Goal: Task Accomplishment & Management: Complete application form

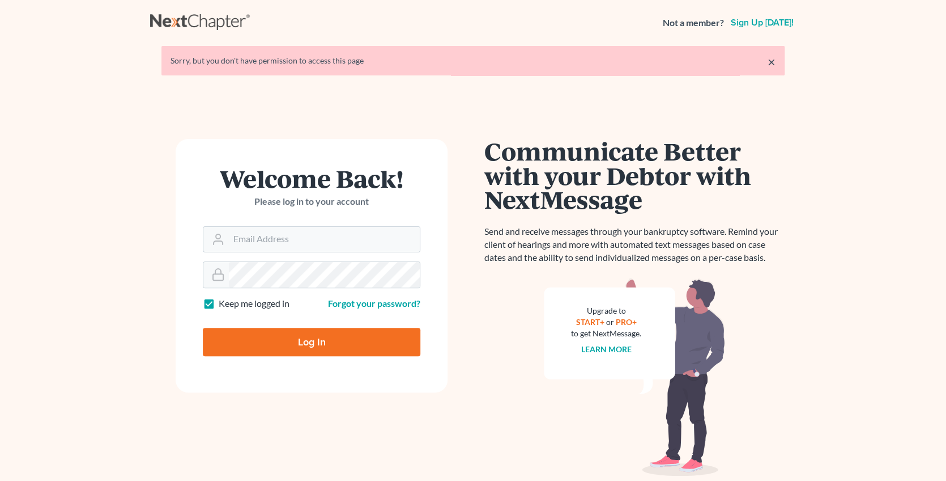
type input "z"
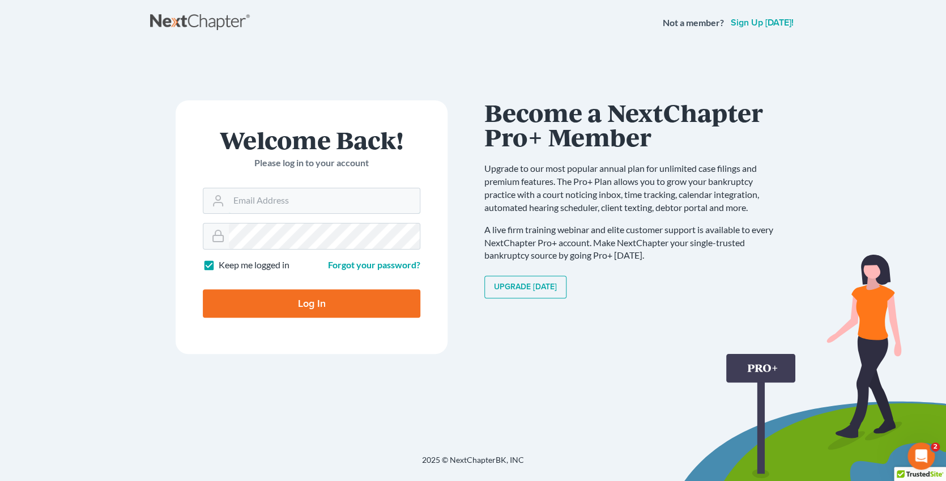
type input "[EMAIL_ADDRESS][DOMAIN_NAME]"
click at [293, 306] on input "Log In" at bounding box center [312, 303] width 218 height 28
type input "Thinking..."
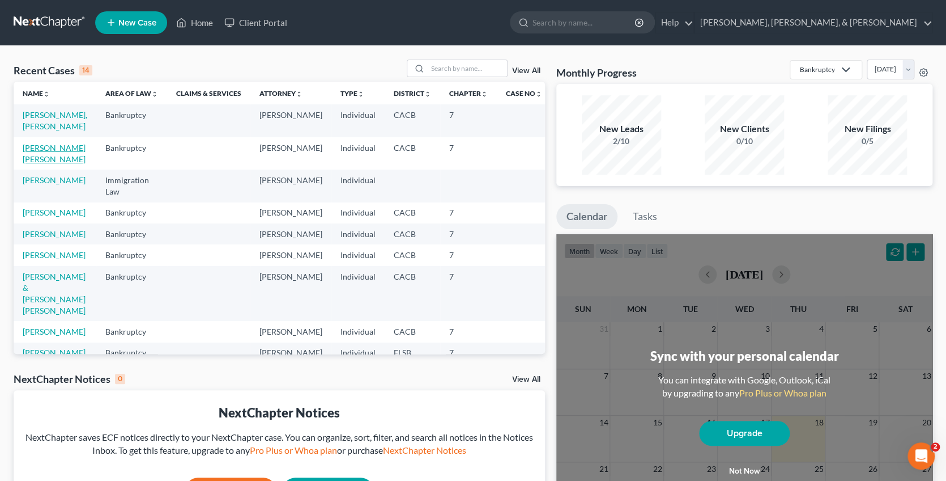
click at [60, 147] on link "[PERSON_NAME] [PERSON_NAME]" at bounding box center [54, 153] width 63 height 21
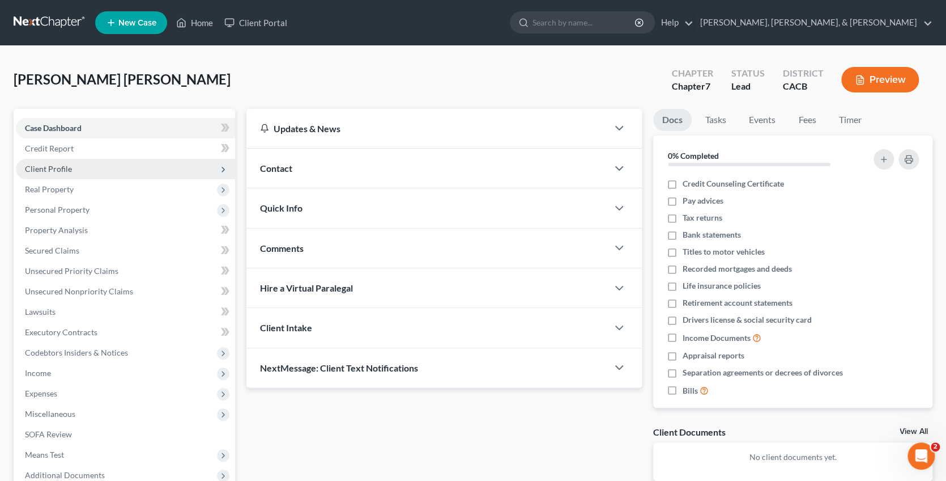
click at [43, 164] on span "Client Profile" at bounding box center [48, 169] width 47 height 10
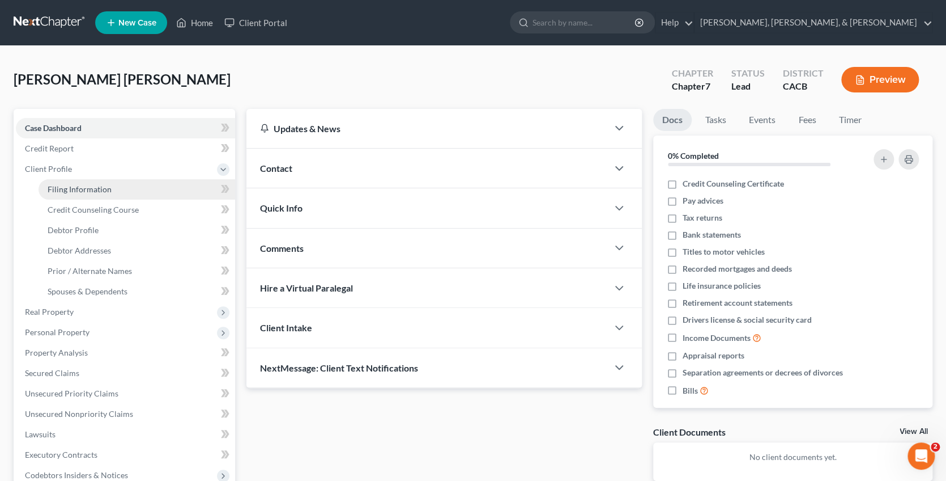
click at [76, 190] on span "Filing Information" at bounding box center [80, 189] width 64 height 10
select select "1"
select select "0"
select select "4"
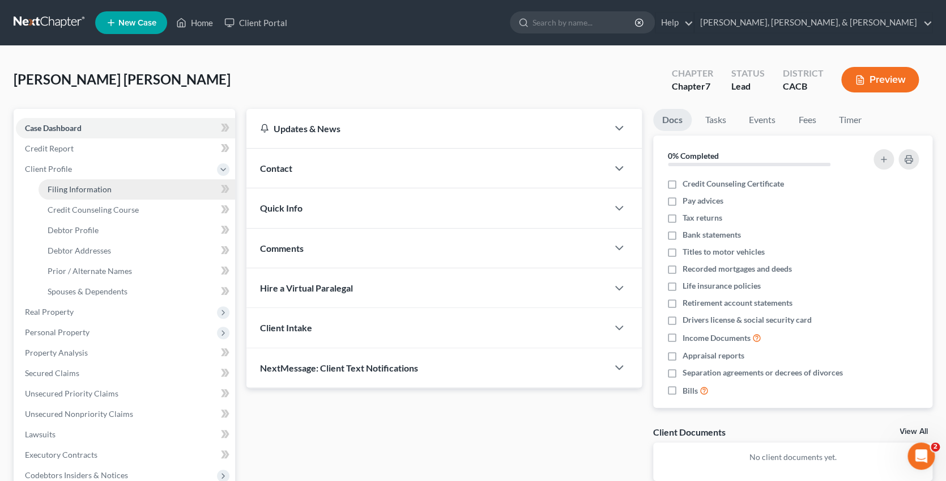
select select "1"
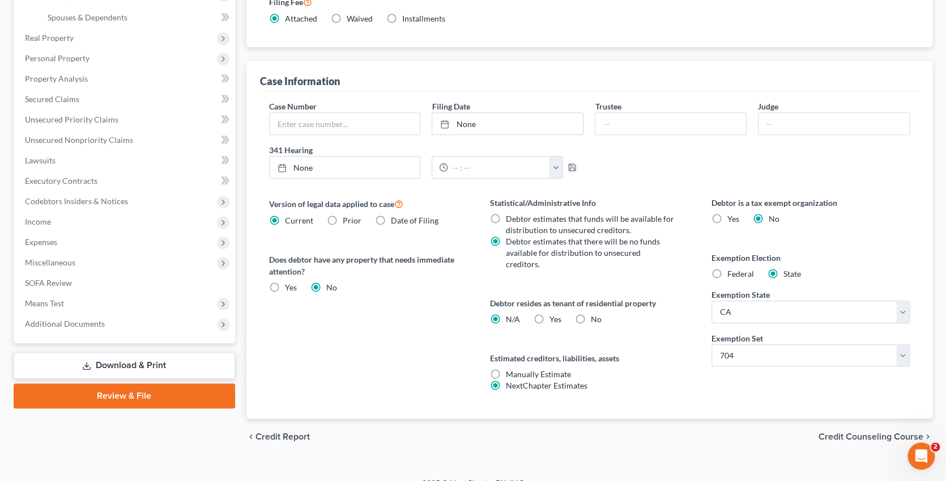
scroll to position [273, 0]
click at [860, 432] on span "Credit Counseling Course" at bounding box center [871, 436] width 105 height 9
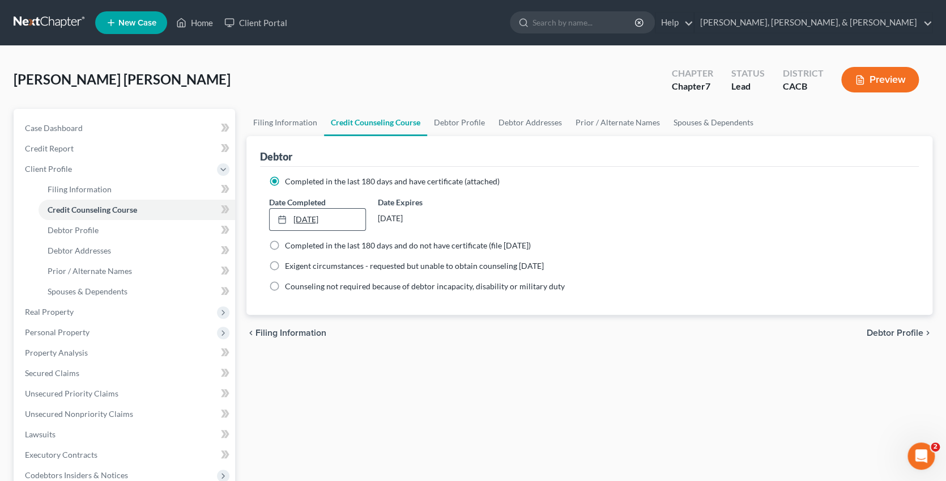
click at [311, 218] on link "[DATE]" at bounding box center [318, 220] width 96 height 22
click at [883, 333] on span "Debtor Profile" at bounding box center [895, 332] width 57 height 9
select select "1"
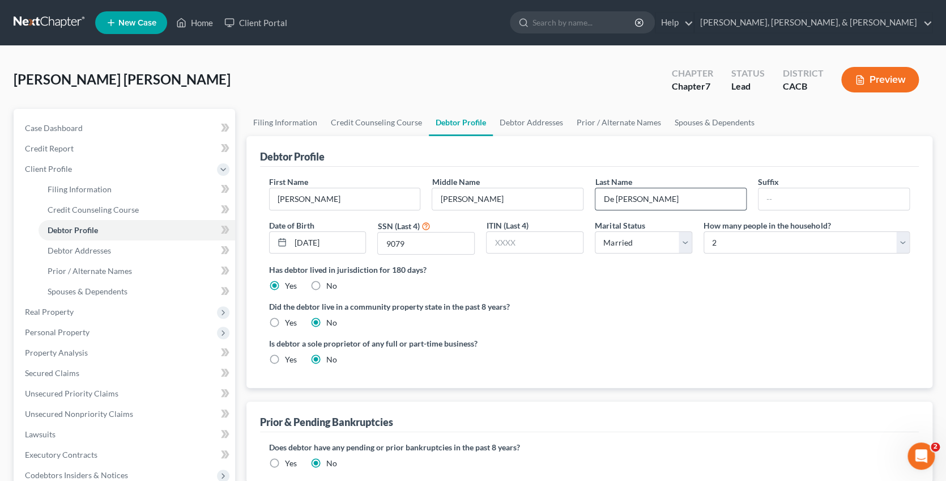
click at [642, 199] on input "De [PERSON_NAME]" at bounding box center [671, 199] width 151 height 22
type input "[PERSON_NAME]"
click at [748, 319] on div "Did the debtor live in a community property state in the past 8 years? Yes No" at bounding box center [589, 314] width 641 height 28
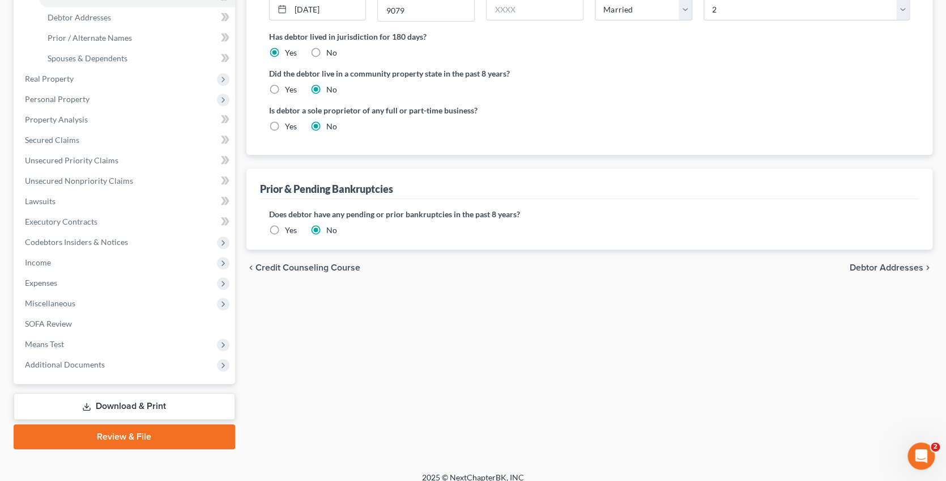
scroll to position [230, 0]
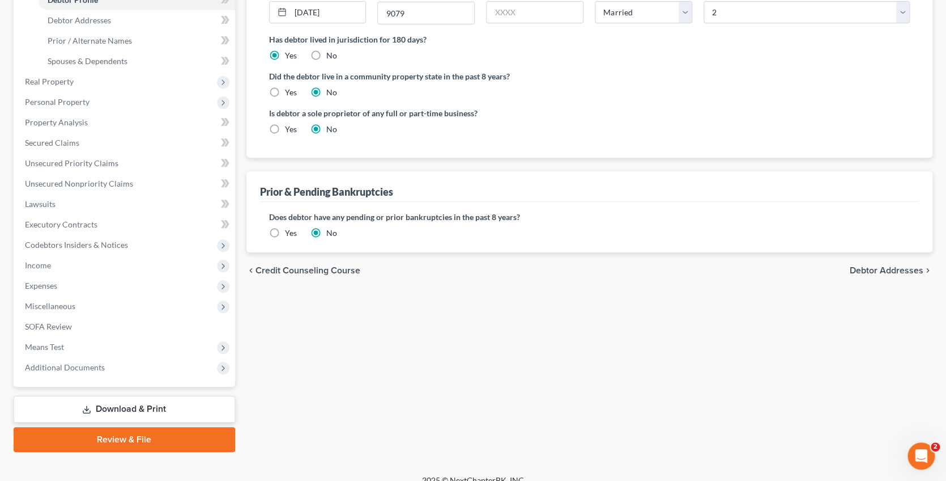
click at [869, 271] on span "Debtor Addresses" at bounding box center [887, 270] width 74 height 9
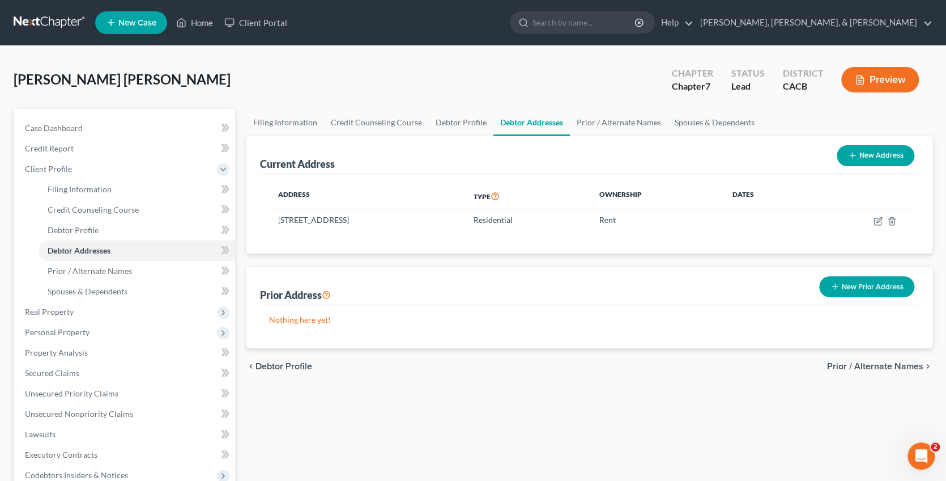
click at [859, 363] on span "Prior / Alternate Names" at bounding box center [875, 366] width 96 height 9
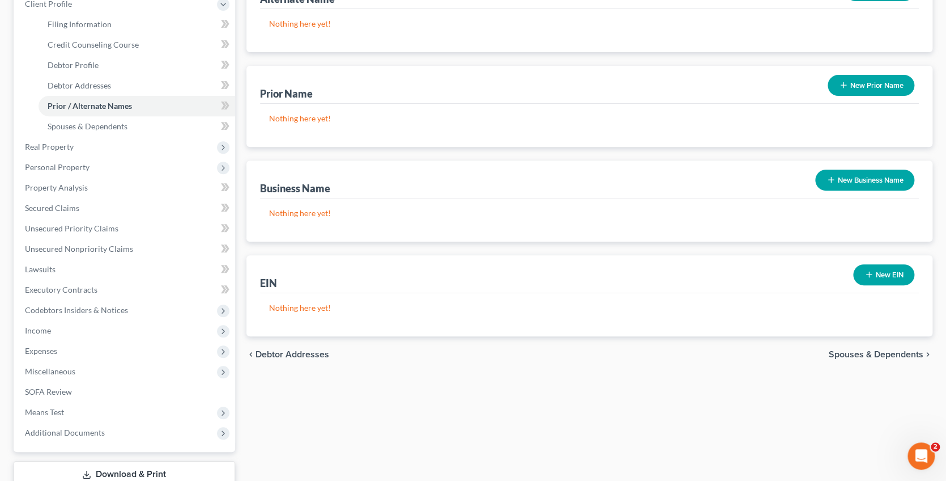
scroll to position [168, 0]
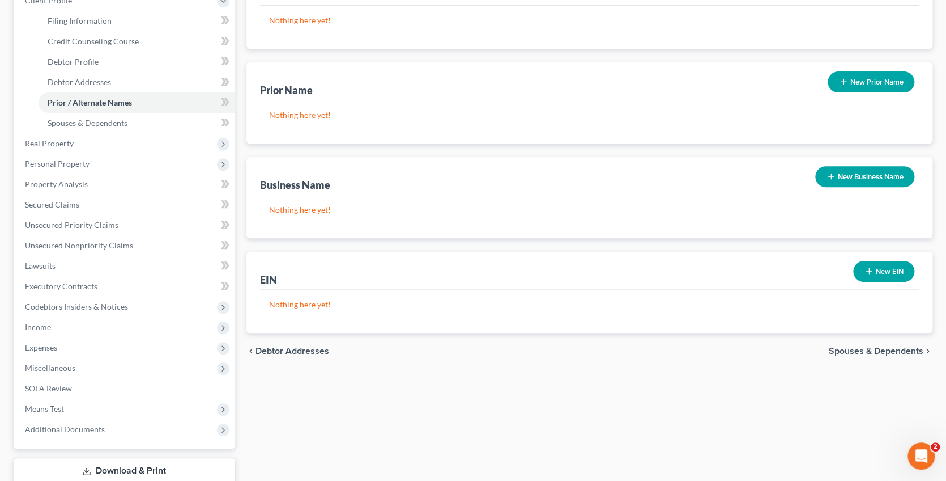
click at [874, 346] on span "Spouses & Dependents" at bounding box center [876, 350] width 95 height 9
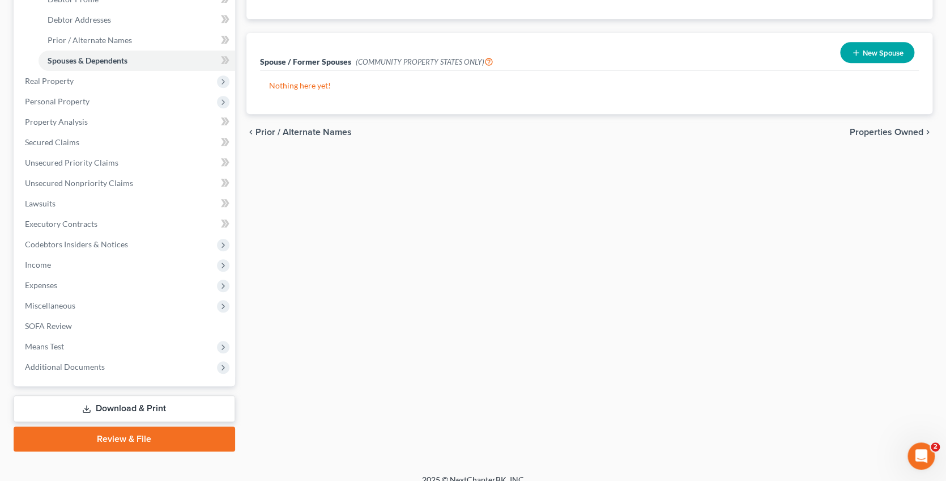
scroll to position [230, 0]
click at [878, 129] on span "Properties Owned" at bounding box center [887, 132] width 74 height 9
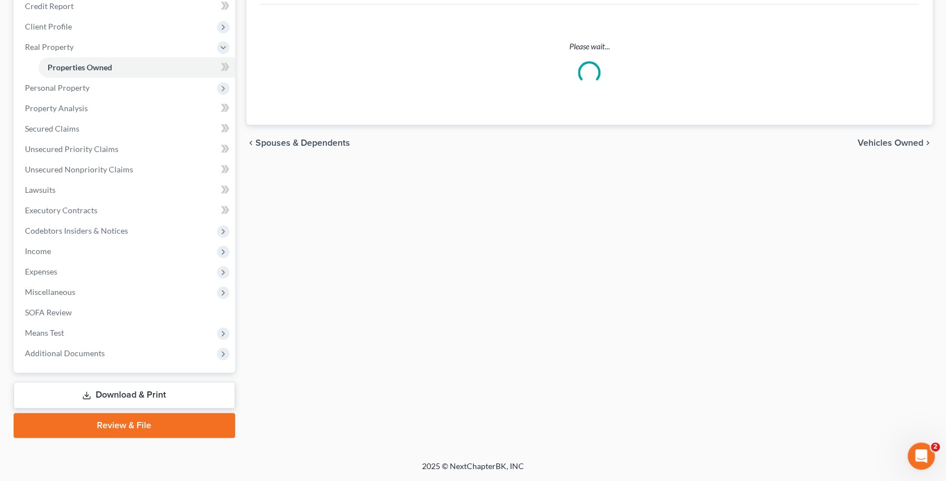
scroll to position [5, 0]
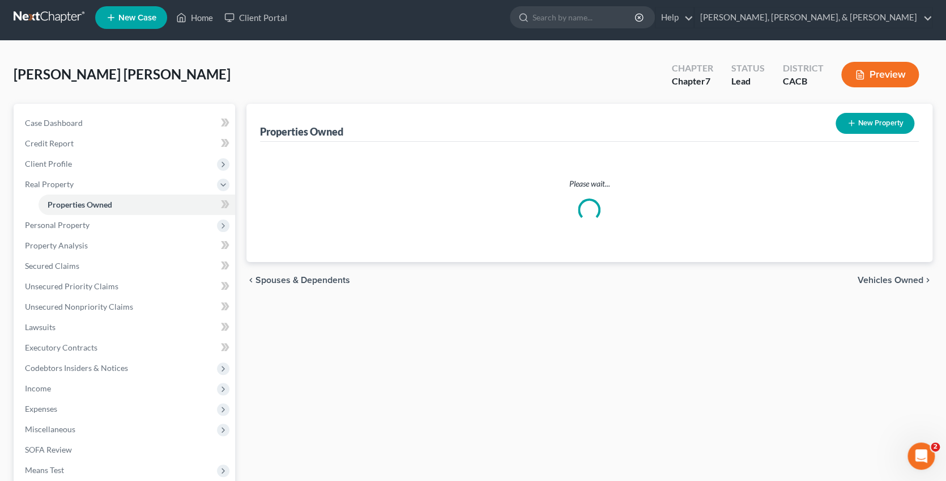
click at [878, 129] on button "New Property" at bounding box center [875, 123] width 79 height 21
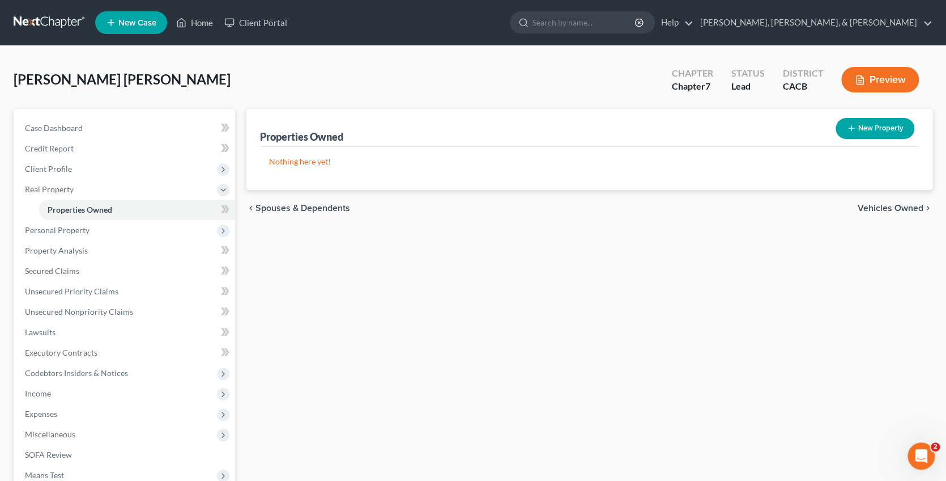
click at [876, 207] on span "Vehicles Owned" at bounding box center [891, 207] width 66 height 9
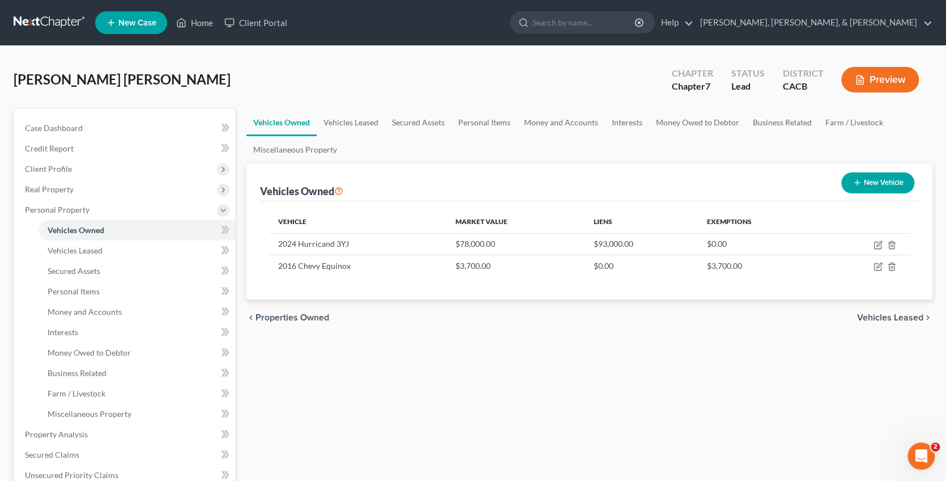
click at [878, 316] on span "Vehicles Leased" at bounding box center [890, 317] width 66 height 9
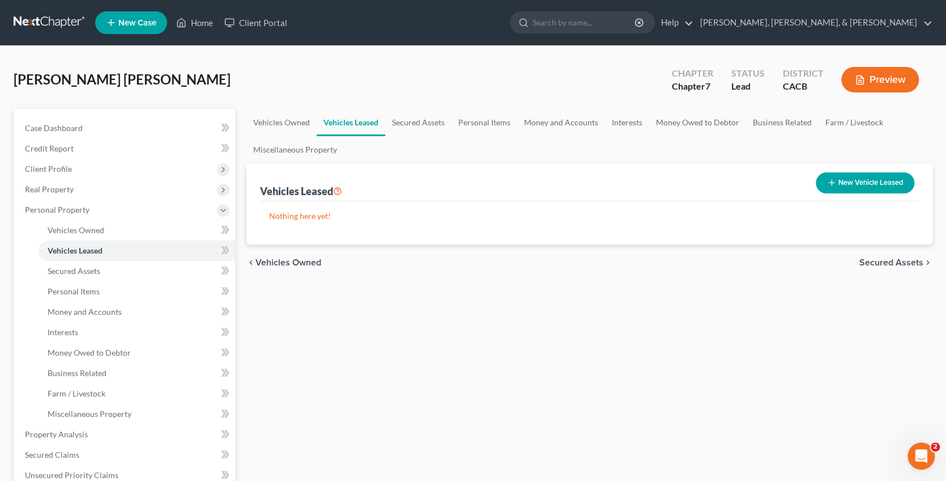
click at [879, 264] on span "Secured Assets" at bounding box center [892, 262] width 64 height 9
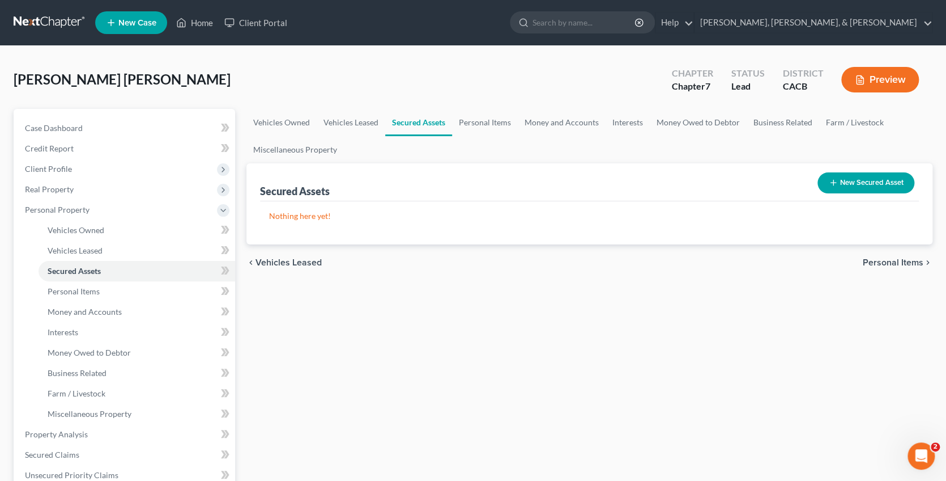
click at [880, 259] on span "Personal Items" at bounding box center [893, 262] width 61 height 9
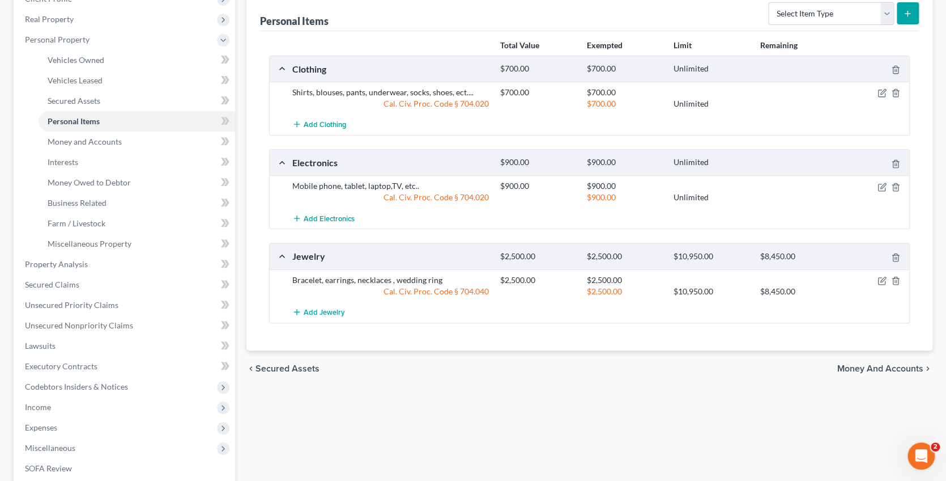
scroll to position [177, 0]
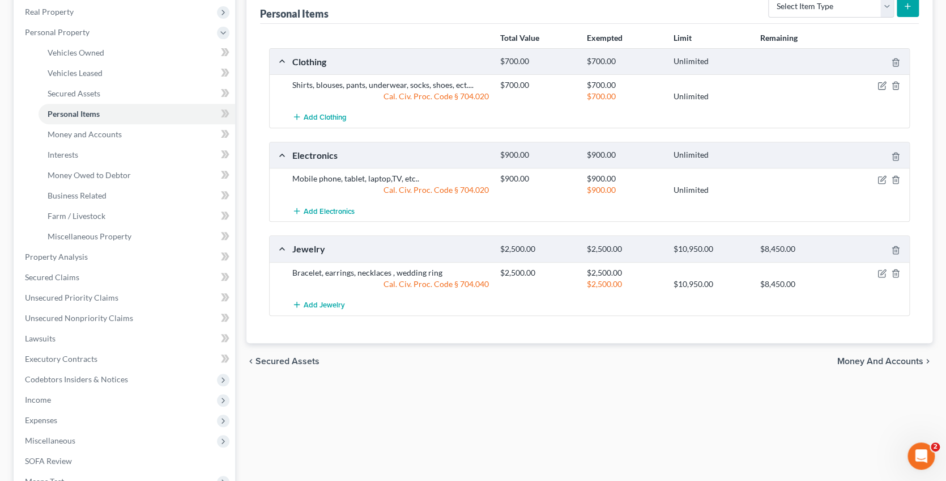
click at [874, 356] on span "Money and Accounts" at bounding box center [881, 360] width 86 height 9
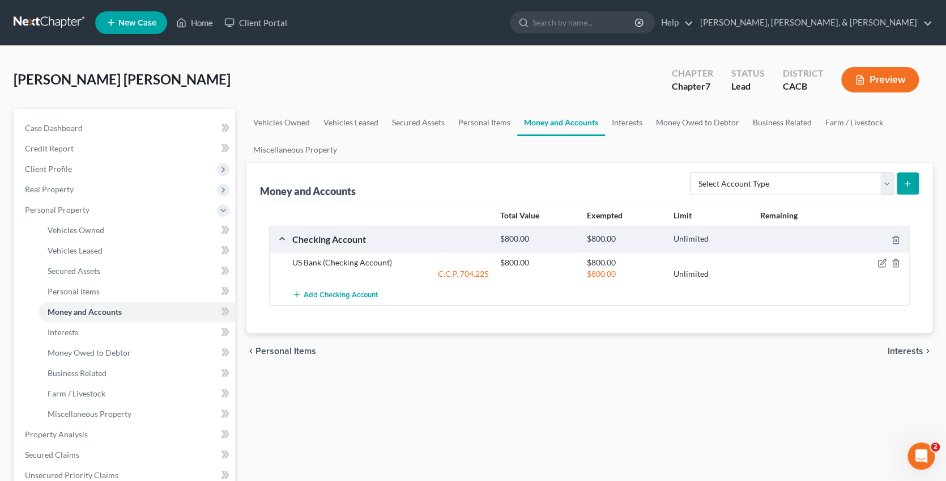
click at [898, 348] on span "Interests" at bounding box center [906, 350] width 36 height 9
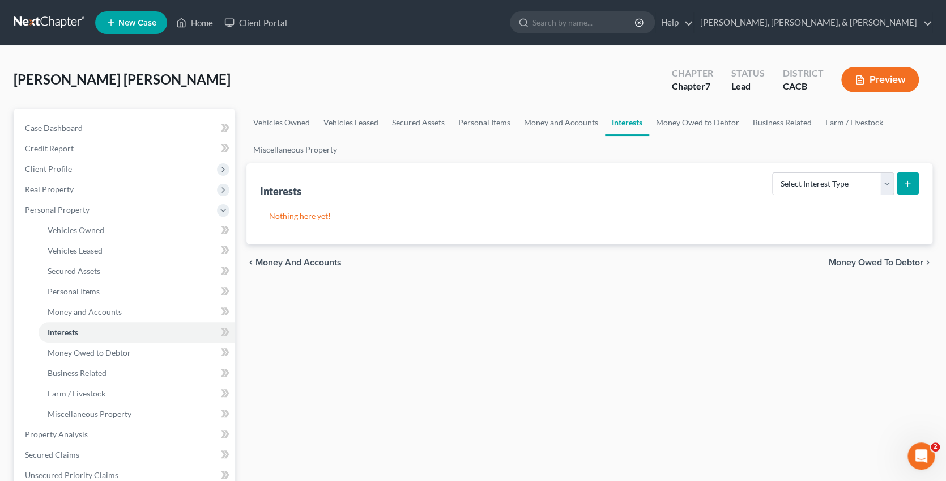
click at [876, 258] on span "Money Owed to Debtor" at bounding box center [876, 262] width 95 height 9
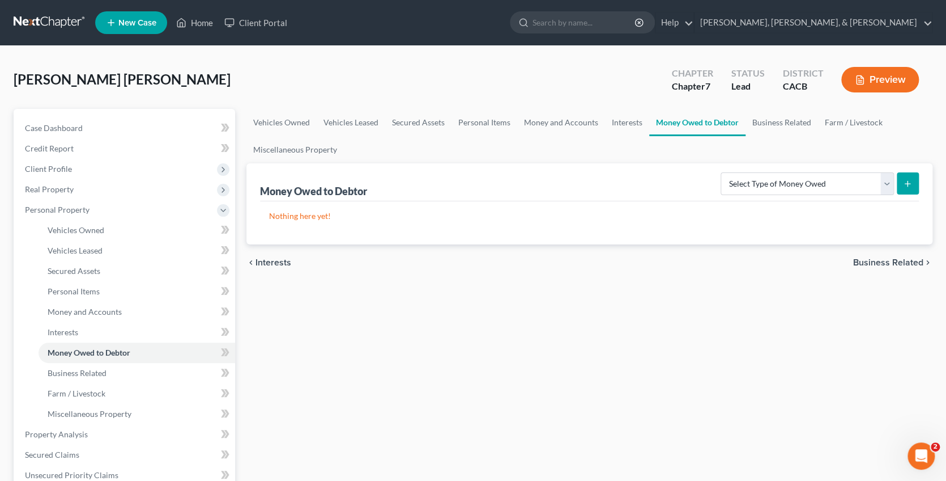
click at [884, 258] on span "Business Related" at bounding box center [888, 262] width 70 height 9
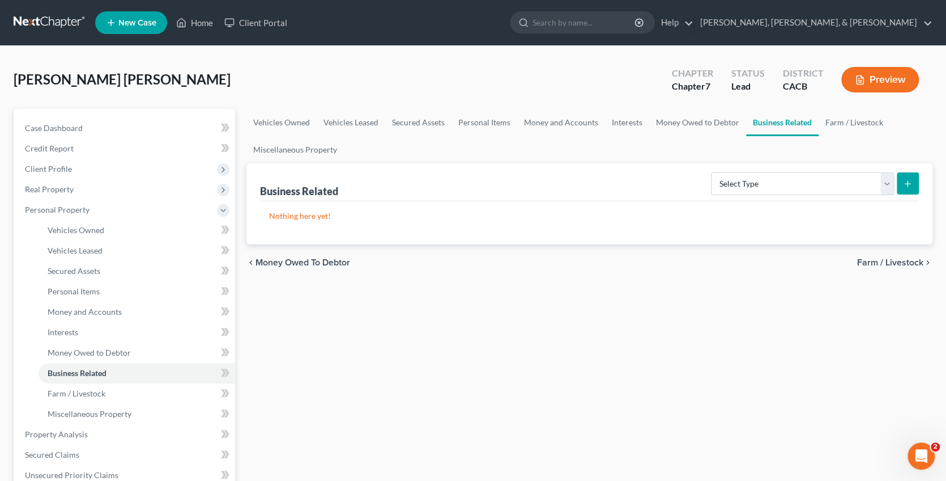
click at [883, 265] on span "Farm / Livestock" at bounding box center [890, 262] width 66 height 9
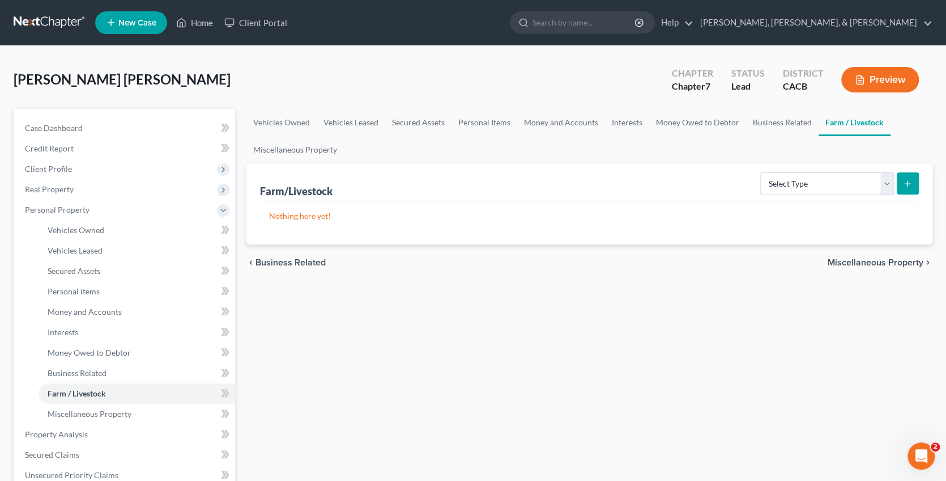
click at [874, 262] on span "Miscellaneous Property" at bounding box center [876, 262] width 96 height 9
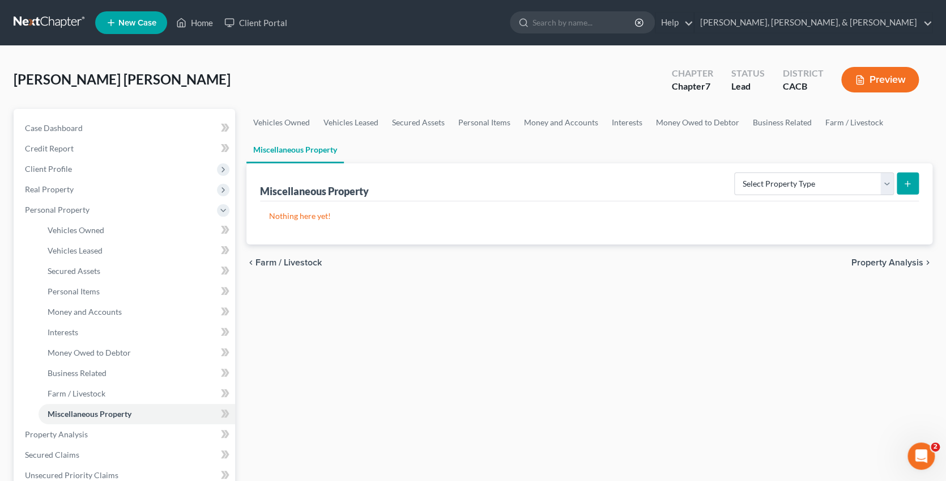
click at [874, 265] on span "Property Analysis" at bounding box center [888, 262] width 72 height 9
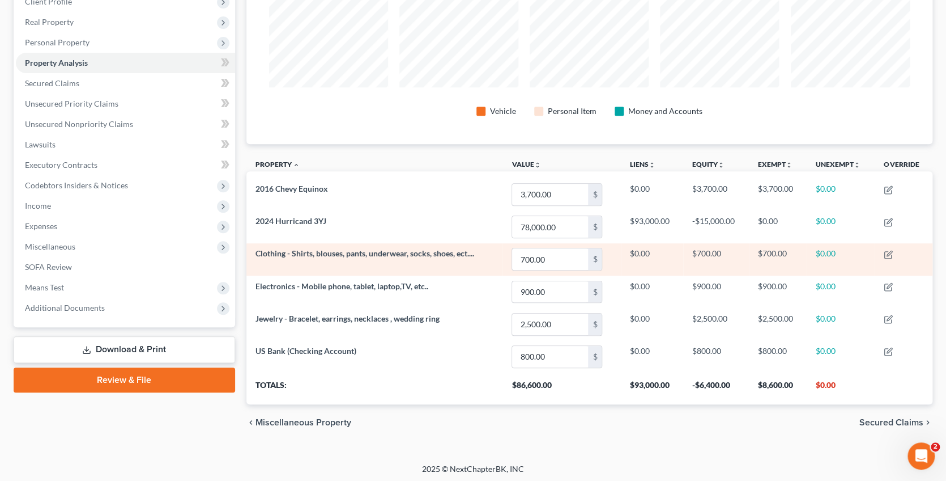
scroll to position [167, 0]
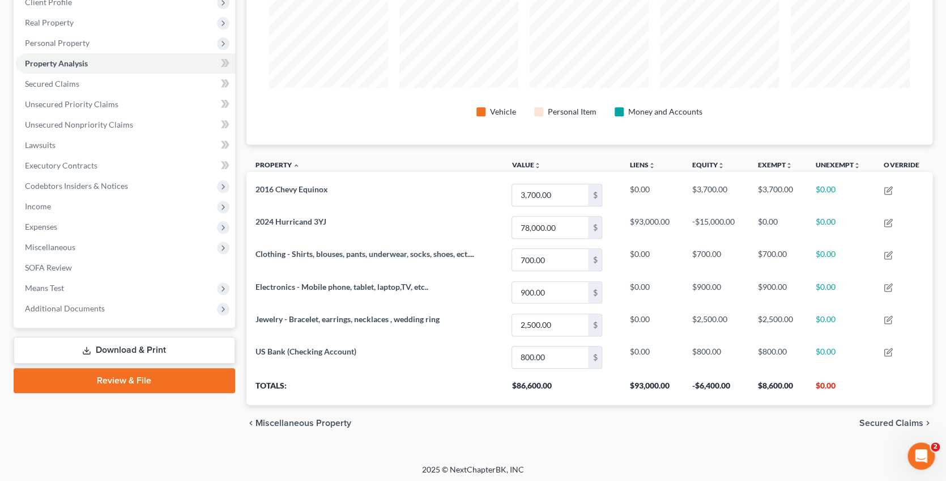
click at [881, 418] on span "Secured Claims" at bounding box center [892, 422] width 64 height 9
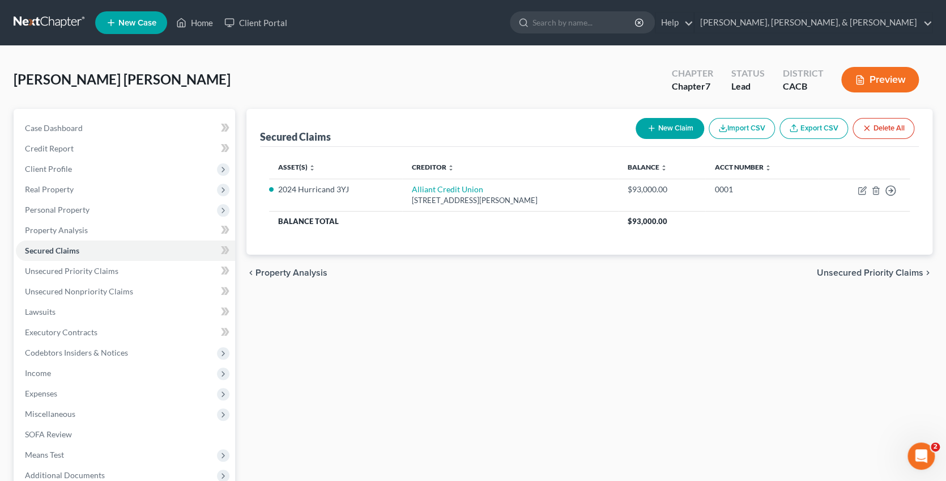
click at [861, 273] on span "Unsecured Priority Claims" at bounding box center [870, 272] width 107 height 9
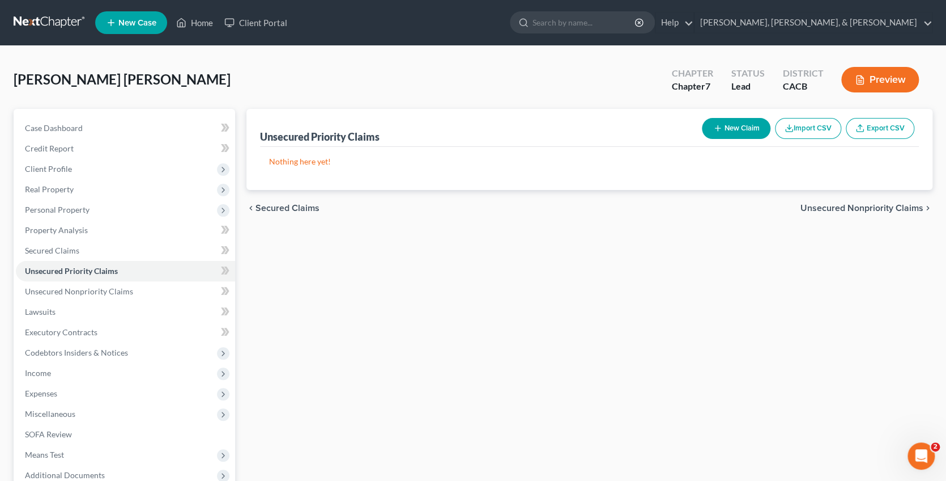
click at [861, 206] on span "Unsecured Nonpriority Claims" at bounding box center [862, 207] width 123 height 9
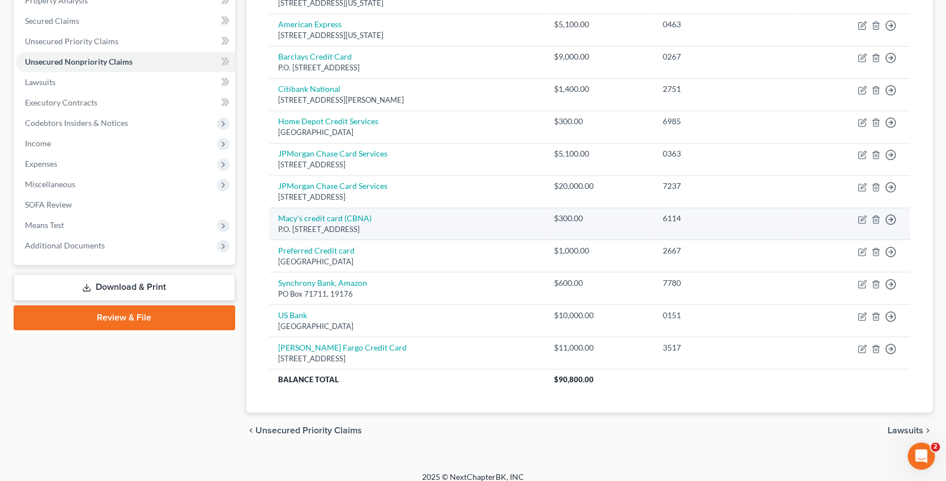
scroll to position [229, 0]
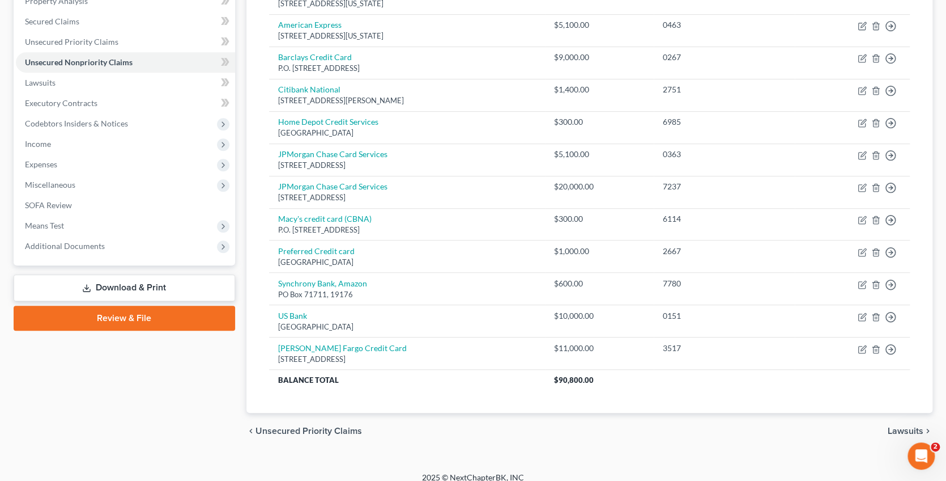
click at [298, 426] on span "Unsecured Priority Claims" at bounding box center [309, 430] width 107 height 9
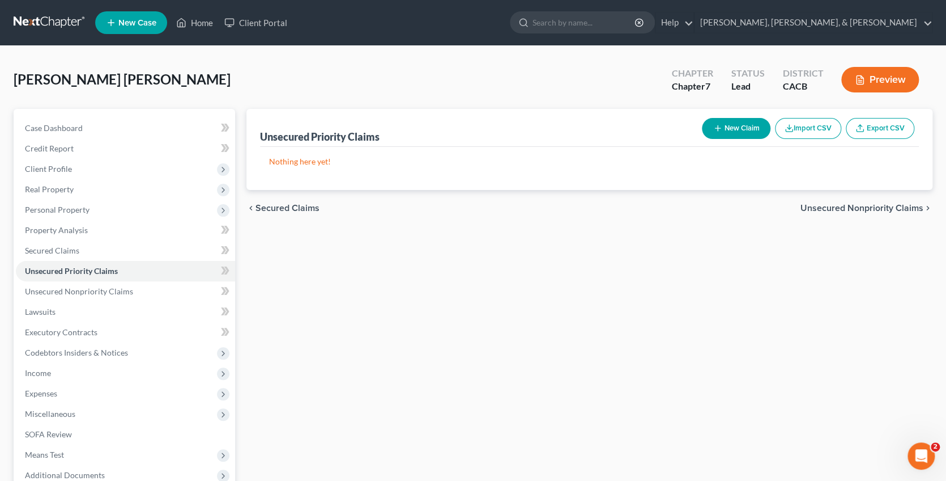
click at [730, 132] on button "New Claim" at bounding box center [736, 128] width 69 height 21
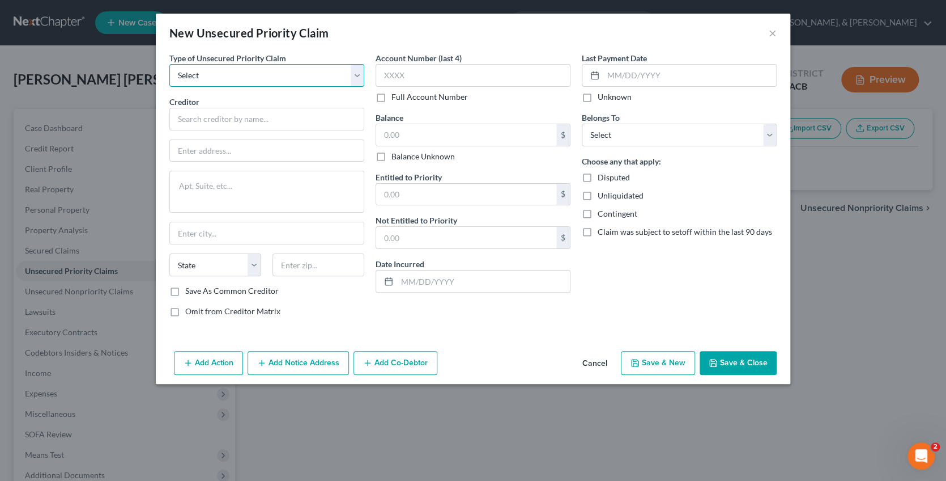
select select "0"
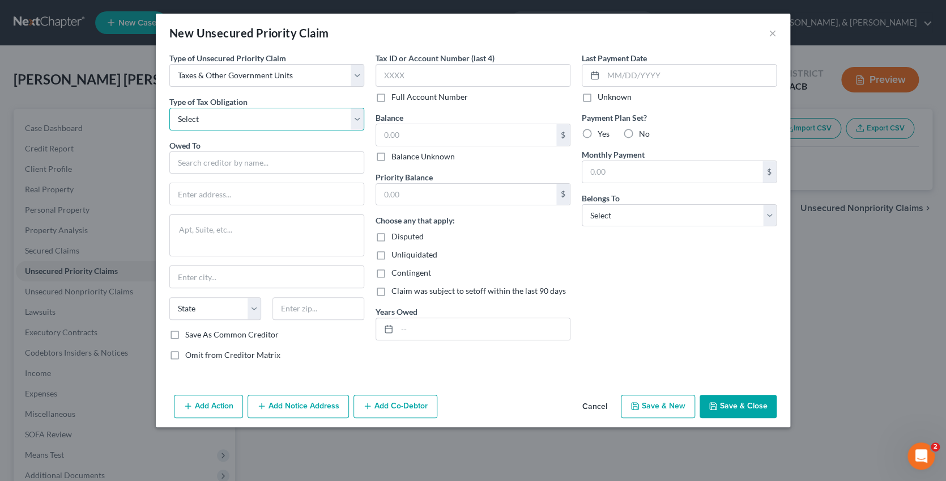
select select "0"
click at [268, 164] on input "text" at bounding box center [266, 162] width 195 height 23
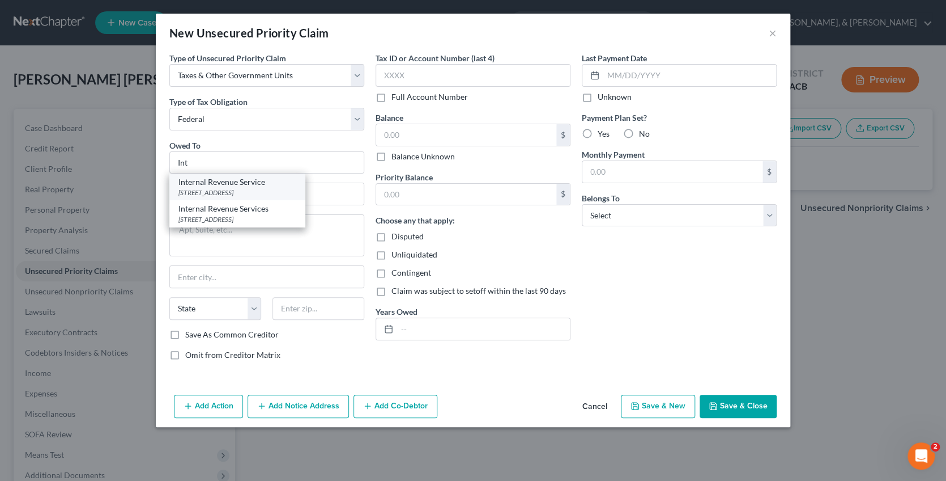
click at [270, 185] on div "Internal Revenue Service" at bounding box center [238, 181] width 118 height 11
type input "Internal Revenue Service"
type input "PO Box 742562"
type input "[GEOGRAPHIC_DATA]"
select select "36"
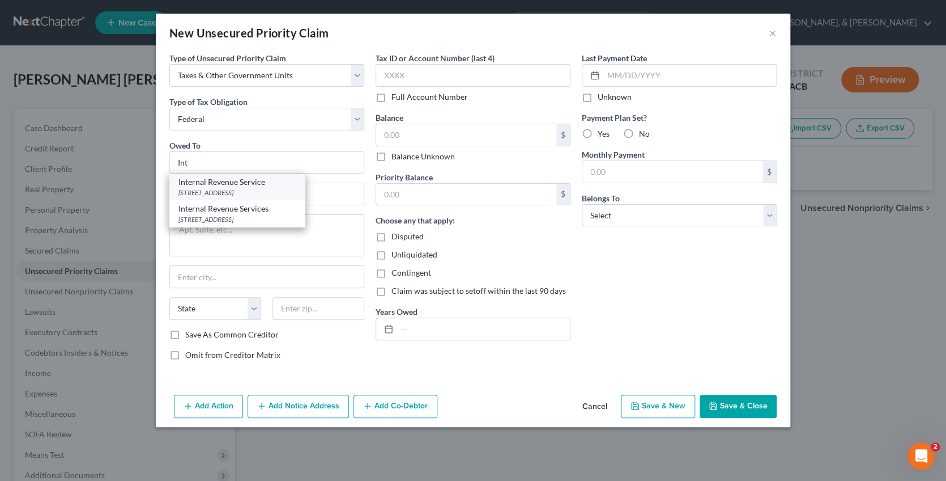
type input "45280"
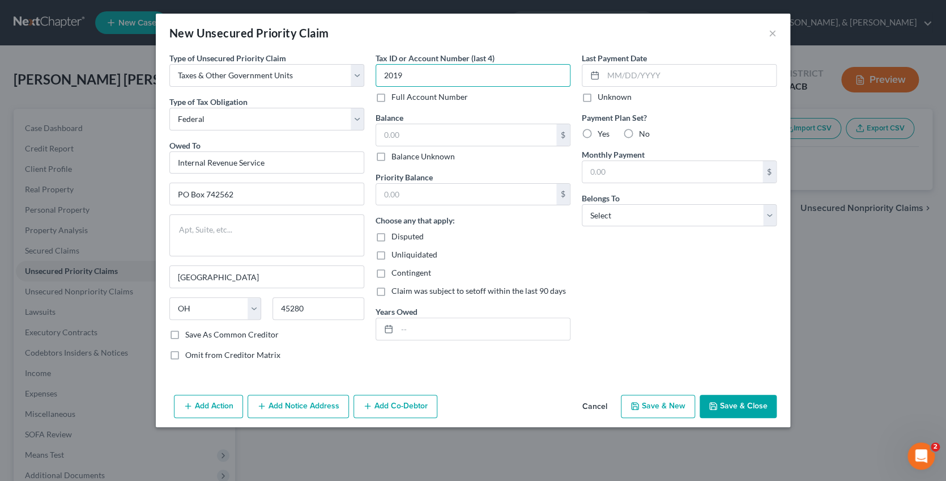
type input "2019"
type input "2,681"
click at [414, 329] on input "text" at bounding box center [483, 329] width 173 height 22
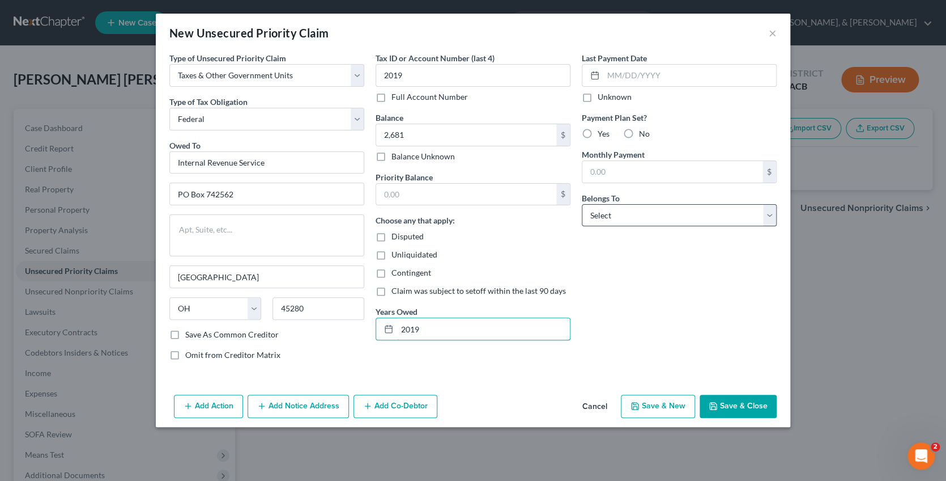
type input "2019"
select select "0"
click at [674, 400] on button "Save & New" at bounding box center [658, 406] width 74 height 24
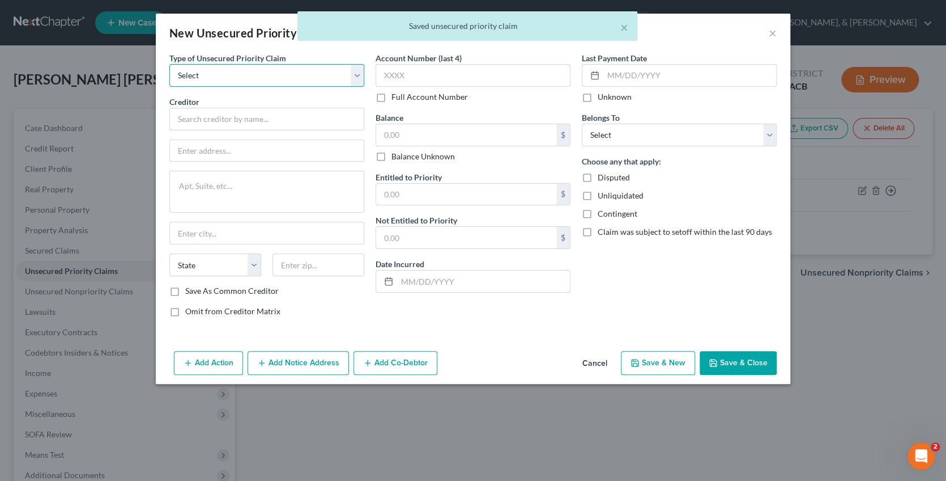
select select "0"
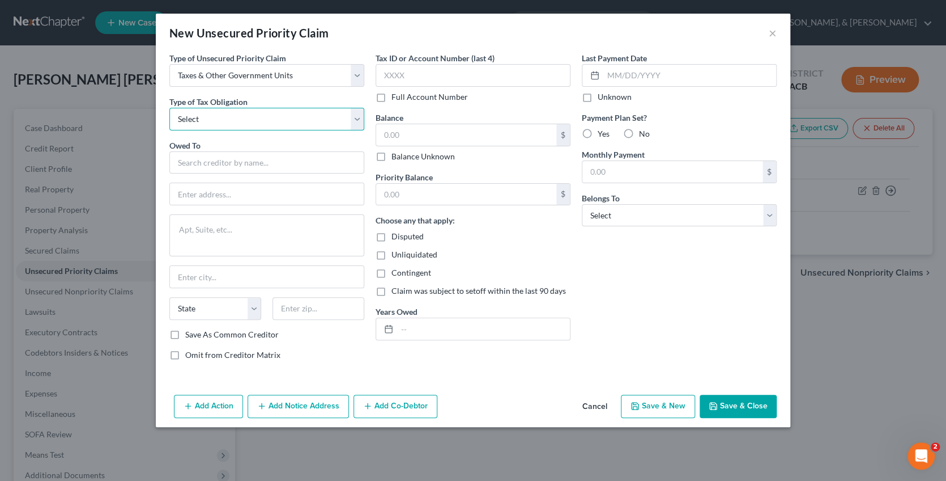
select select "0"
click at [257, 162] on input "text" at bounding box center [266, 162] width 195 height 23
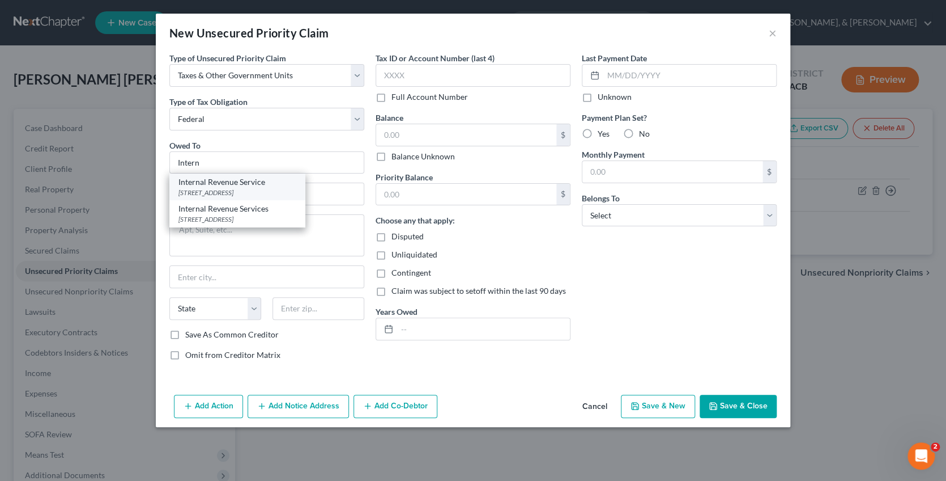
click at [280, 182] on div "Internal Revenue Service" at bounding box center [238, 181] width 118 height 11
type input "Internal Revenue Service"
type input "PO Box 742562"
type input "[GEOGRAPHIC_DATA]"
select select "36"
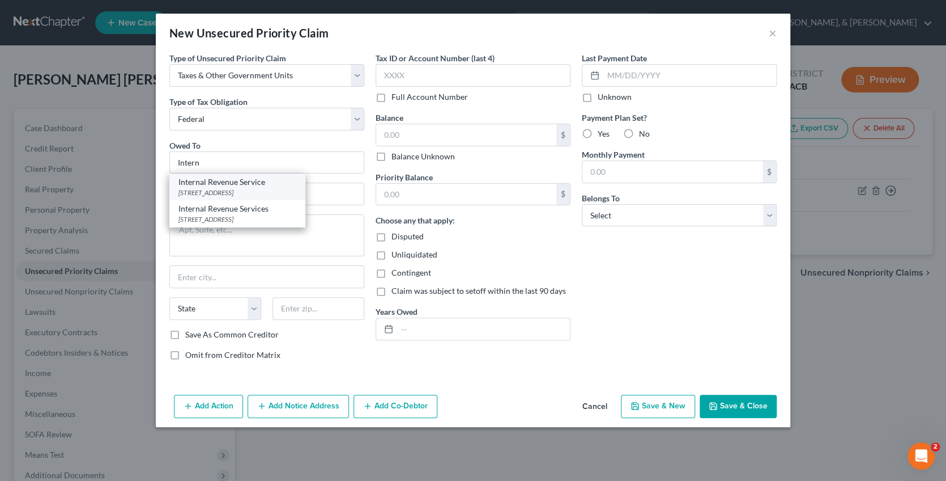
type input "45280"
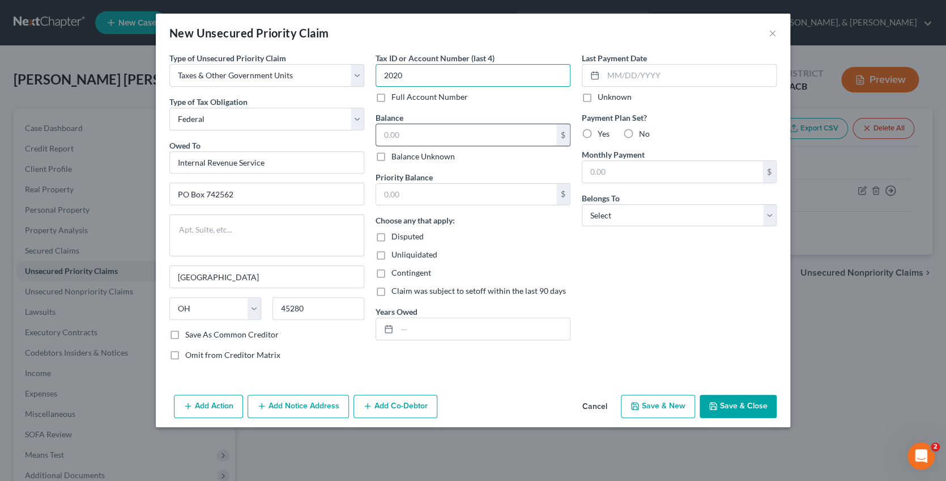
type input "2020"
click at [419, 135] on input "text" at bounding box center [466, 135] width 180 height 22
type input "5,782"
select select "0"
click at [490, 332] on input "text" at bounding box center [483, 329] width 173 height 22
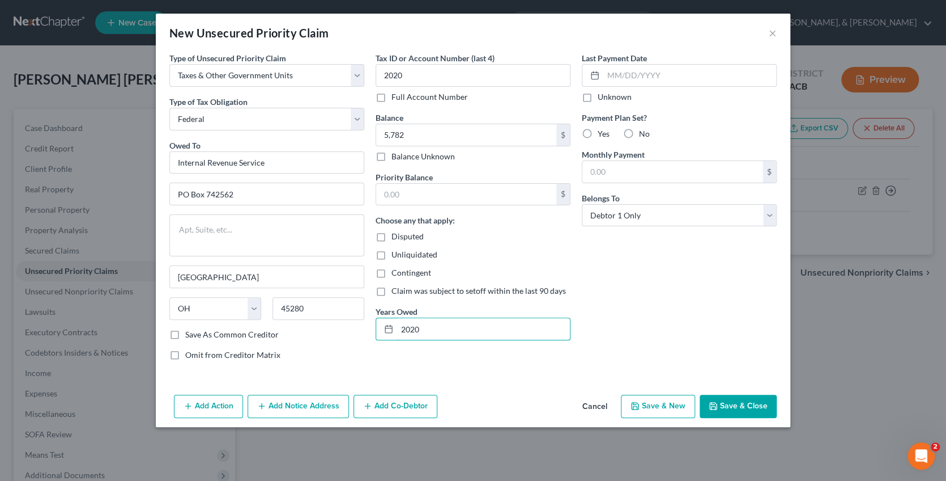
type input "2020"
click at [728, 298] on div "Last Payment Date Unknown Payment Plan Set? Yes No Monthly Payment $ Belongs To…" at bounding box center [679, 210] width 206 height 317
click at [736, 403] on button "Save & Close" at bounding box center [738, 406] width 77 height 24
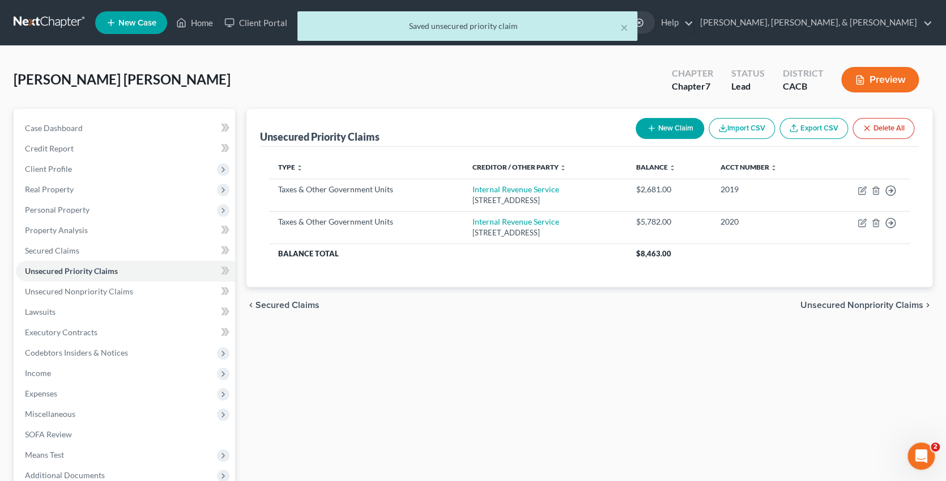
click at [842, 300] on span "Unsecured Nonpriority Claims" at bounding box center [862, 304] width 123 height 9
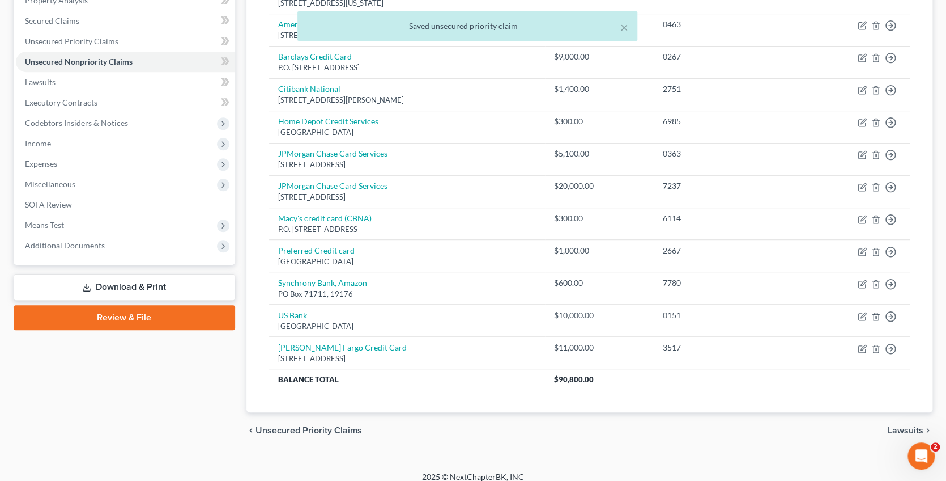
scroll to position [229, 0]
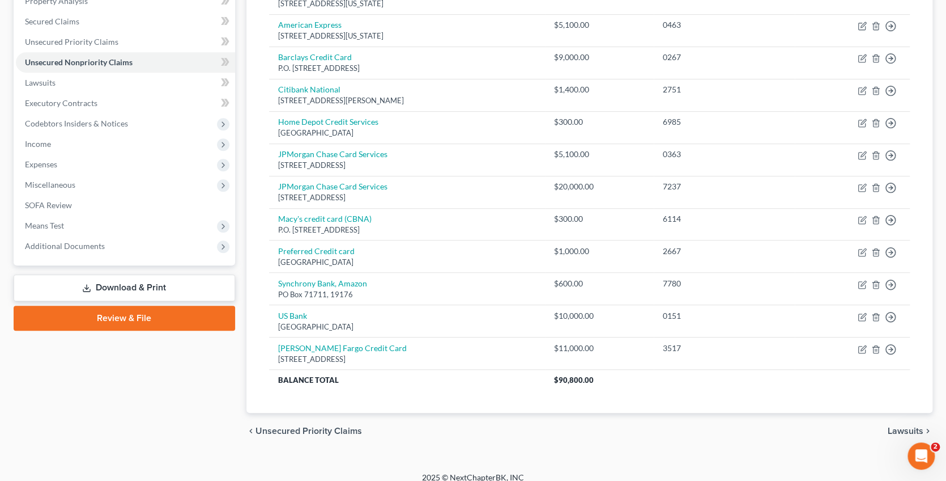
click at [902, 426] on span "Lawsuits" at bounding box center [906, 430] width 36 height 9
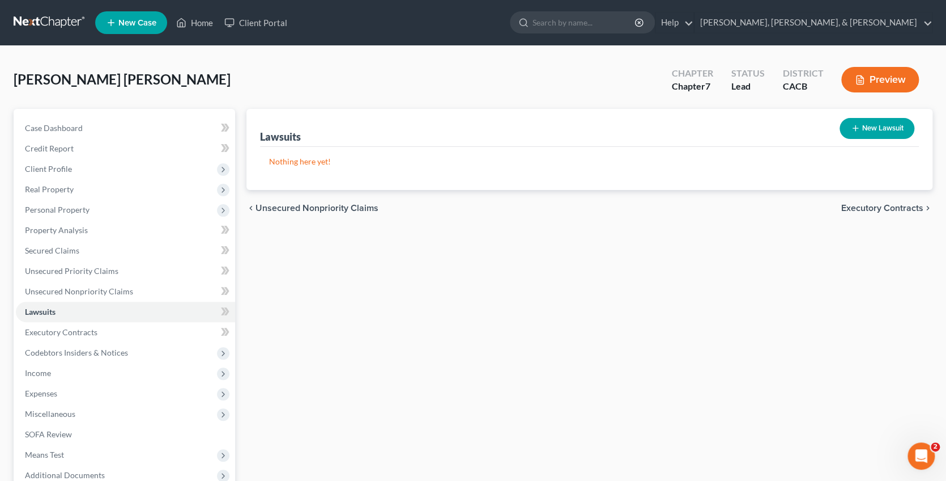
click at [877, 205] on span "Executory Contracts" at bounding box center [883, 207] width 82 height 9
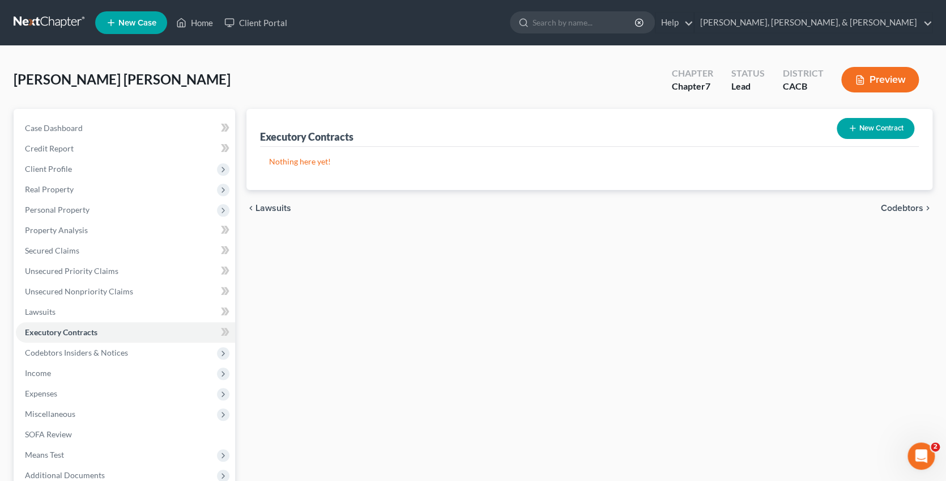
click at [888, 204] on span "Codebtors" at bounding box center [902, 207] width 43 height 9
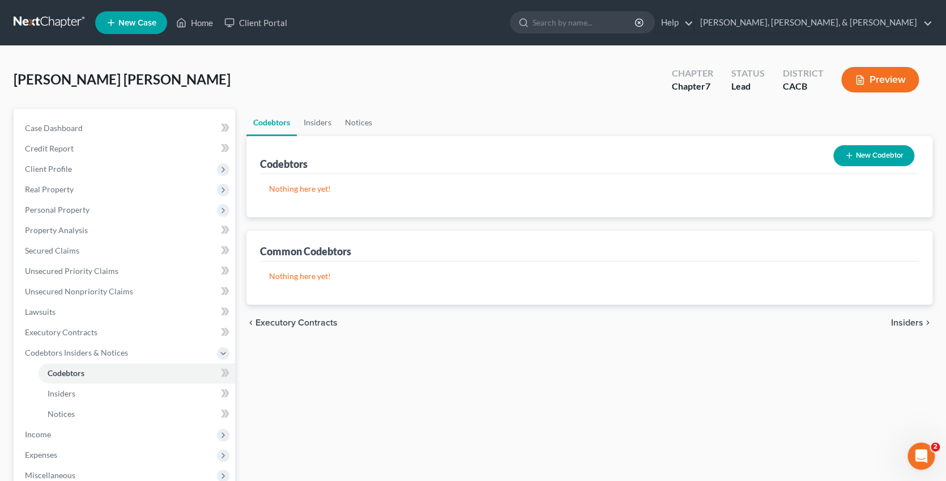
click at [905, 318] on span "Insiders" at bounding box center [907, 322] width 32 height 9
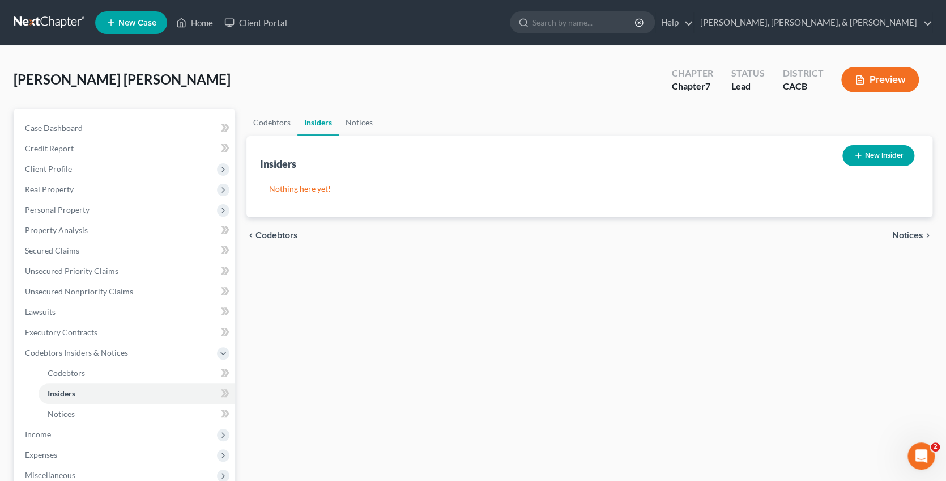
click at [912, 236] on span "Notices" at bounding box center [908, 235] width 31 height 9
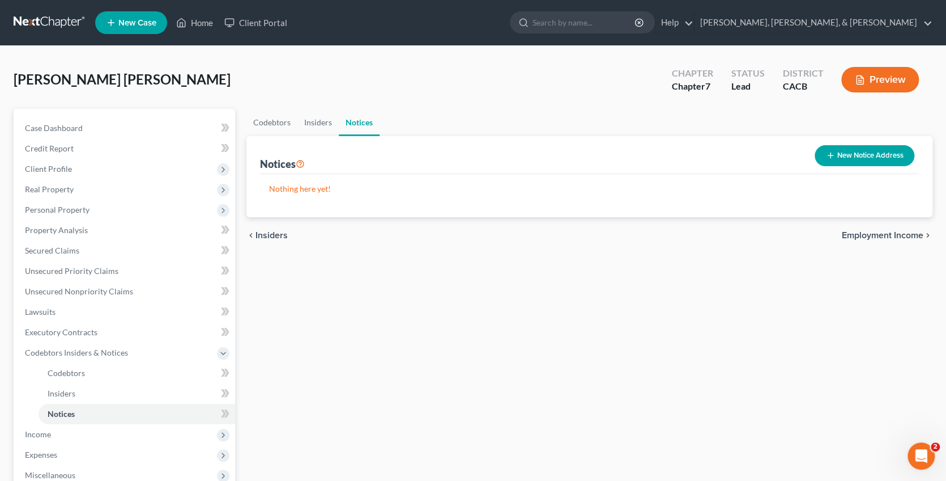
click at [897, 232] on span "Employment Income" at bounding box center [883, 235] width 82 height 9
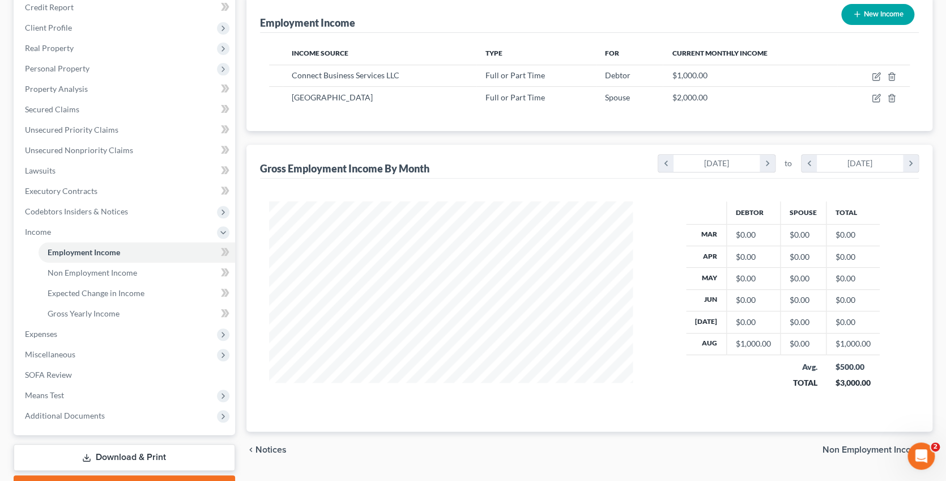
scroll to position [139, 0]
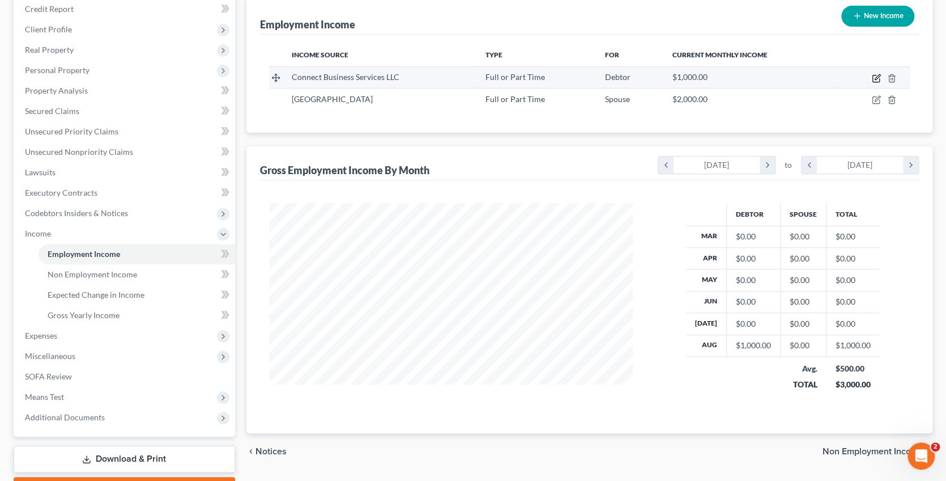
click at [876, 77] on icon "button" at bounding box center [877, 76] width 5 height 5
select select "0"
select select "4"
select select "0"
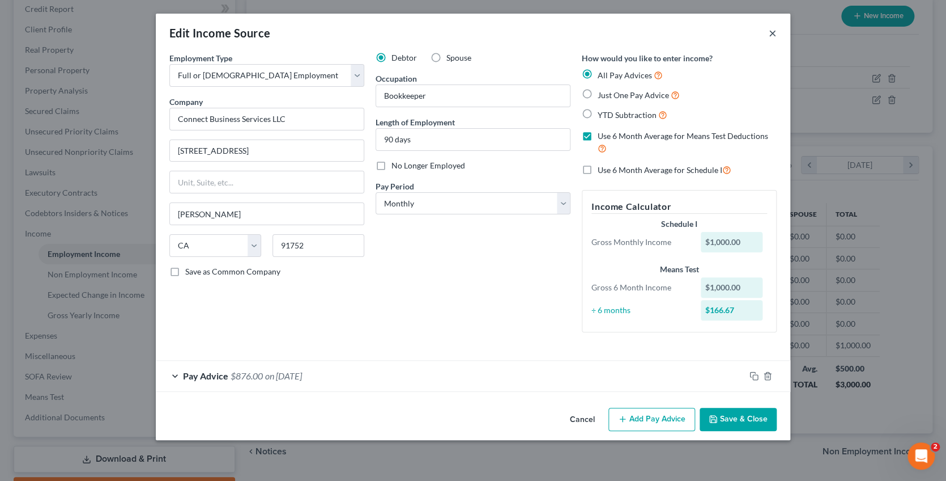
click at [771, 34] on button "×" at bounding box center [773, 33] width 8 height 14
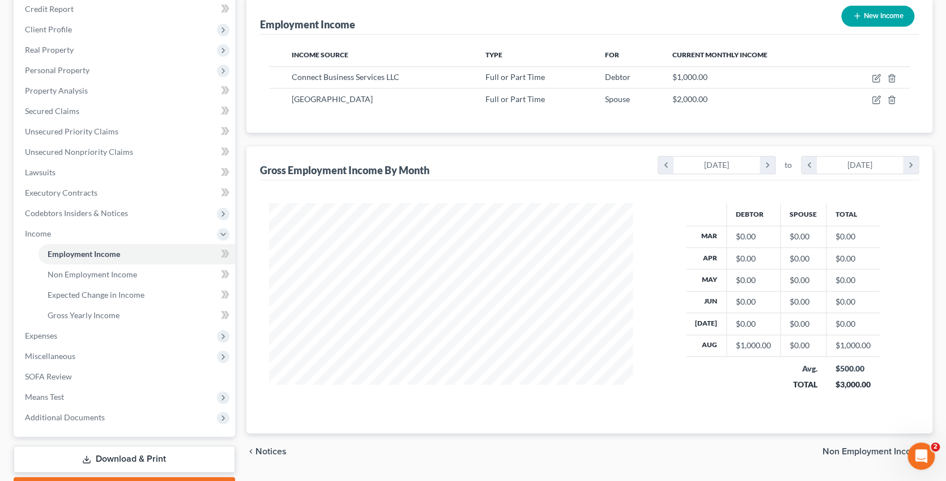
click at [860, 447] on span "Non Employment Income" at bounding box center [873, 451] width 101 height 9
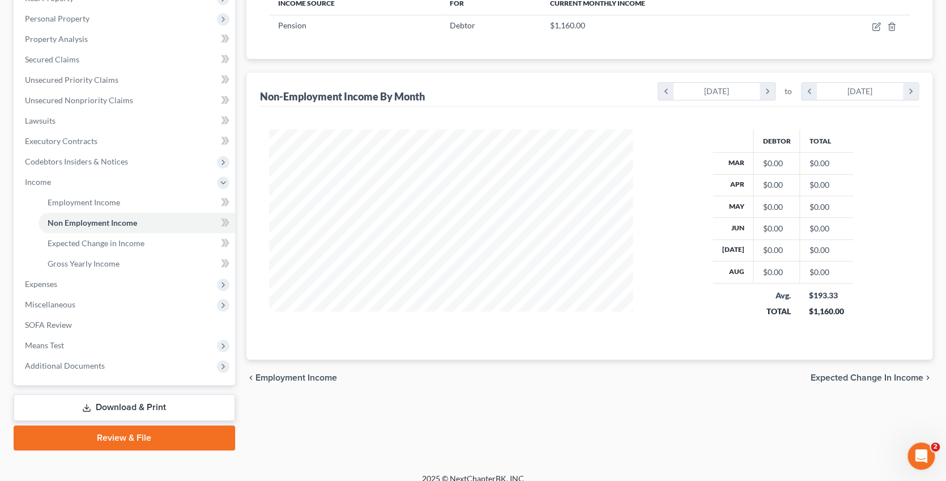
scroll to position [190, 0]
click at [854, 373] on span "Expected Change in Income" at bounding box center [867, 377] width 113 height 9
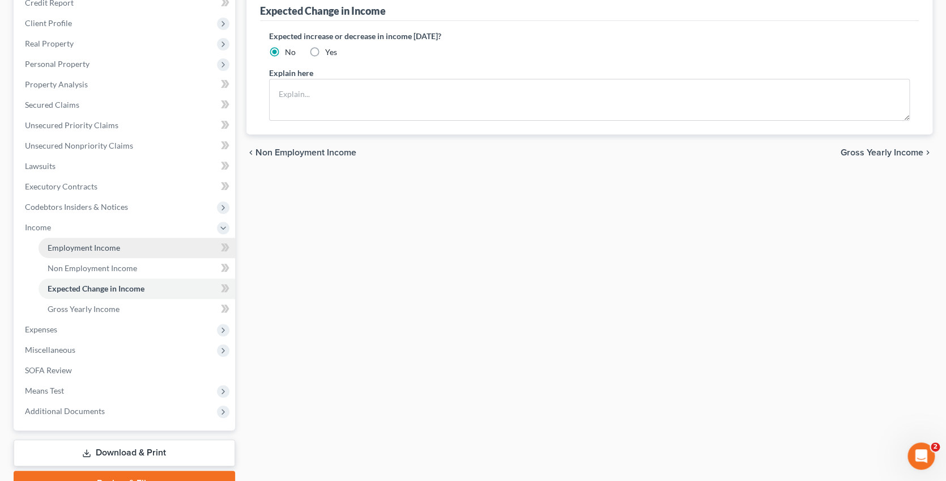
scroll to position [165, 0]
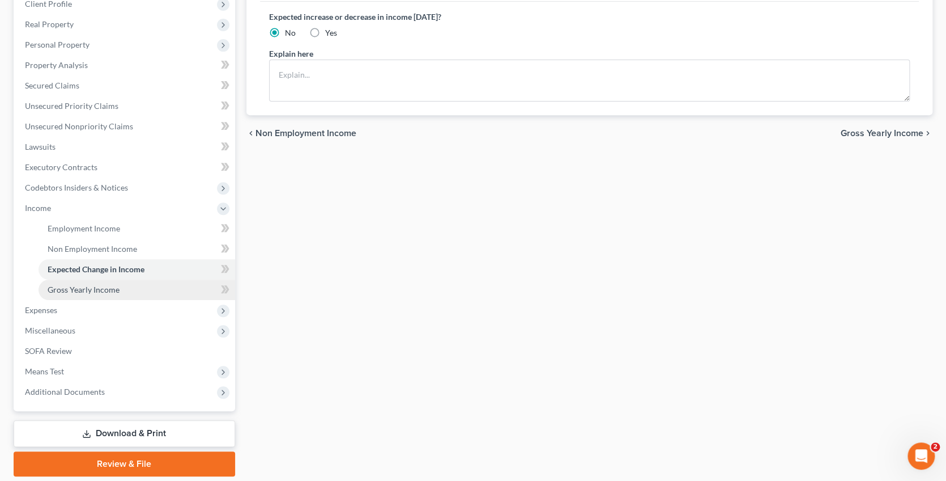
click at [113, 286] on link "Gross Yearly Income" at bounding box center [137, 289] width 197 height 20
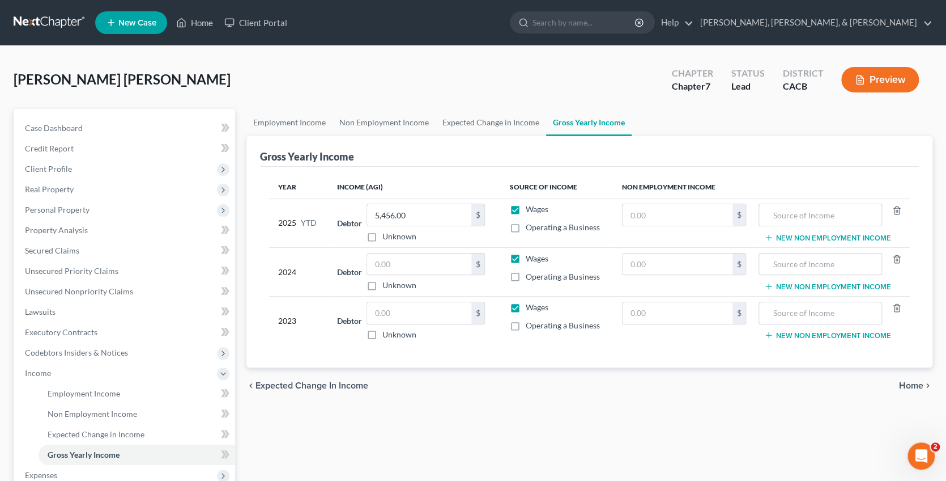
click at [911, 384] on span "Home" at bounding box center [911, 385] width 24 height 9
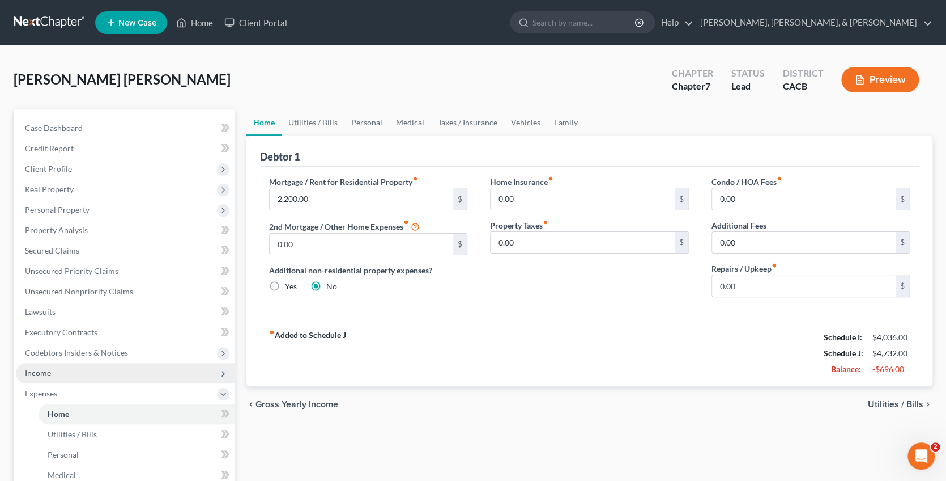
click at [33, 368] on span "Income" at bounding box center [38, 373] width 26 height 10
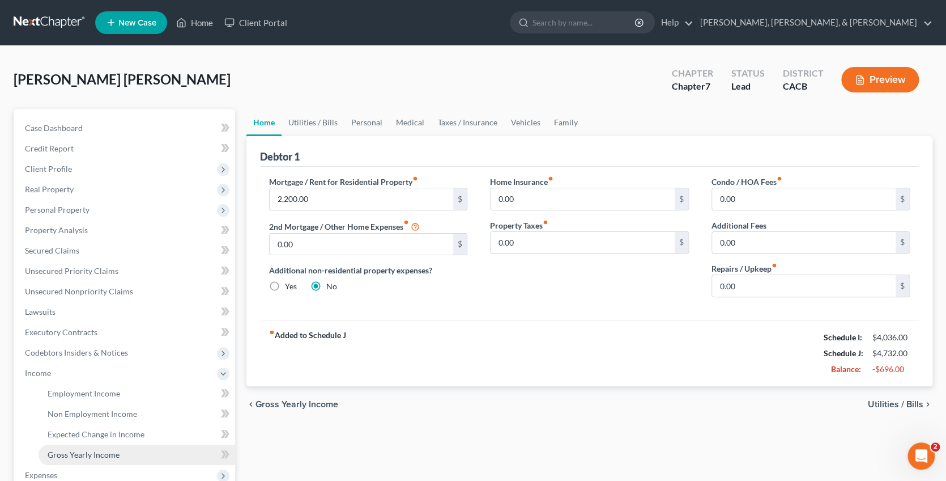
click at [92, 449] on span "Gross Yearly Income" at bounding box center [84, 454] width 72 height 10
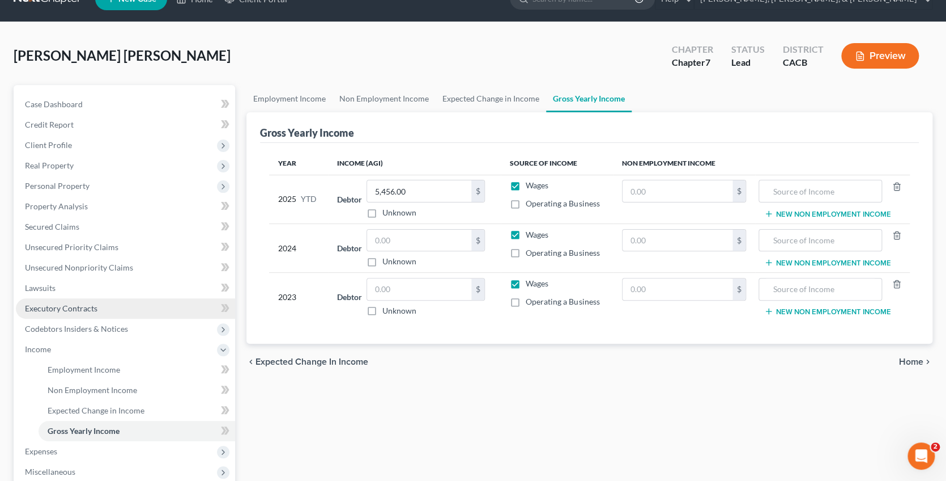
scroll to position [25, 0]
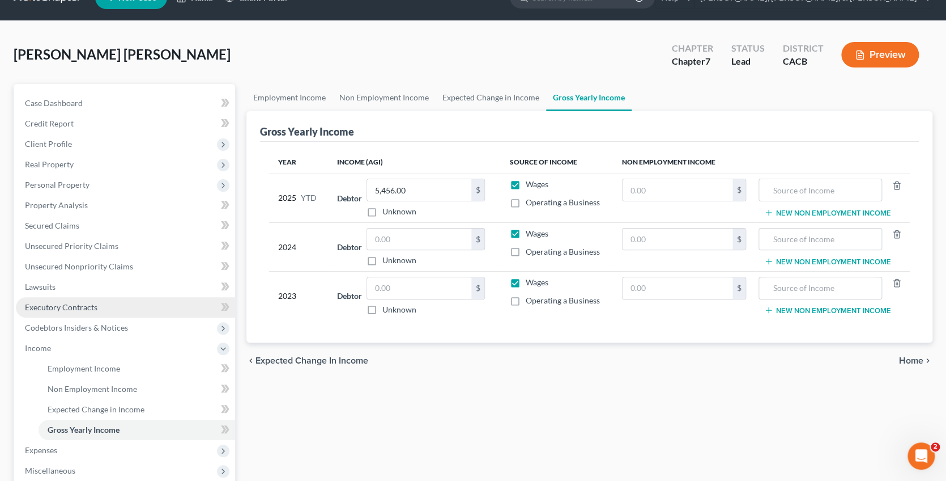
click at [96, 384] on span "Non Employment Income" at bounding box center [93, 389] width 90 height 10
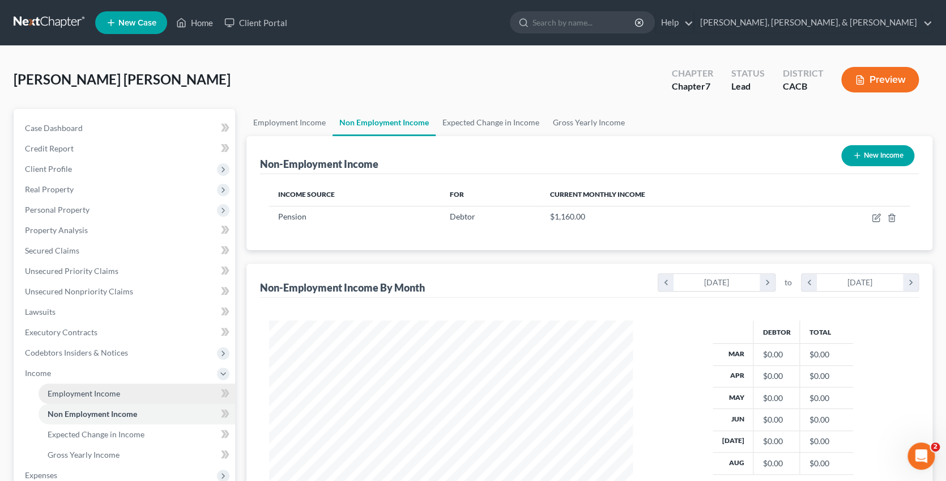
scroll to position [198, 387]
click at [97, 388] on span "Employment Income" at bounding box center [84, 393] width 73 height 10
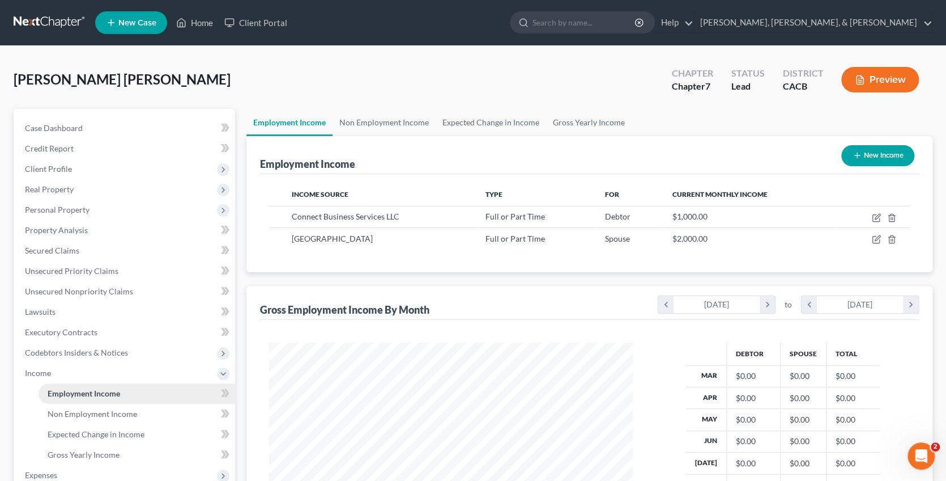
scroll to position [198, 387]
click at [102, 429] on span "Expected Change in Income" at bounding box center [96, 434] width 97 height 10
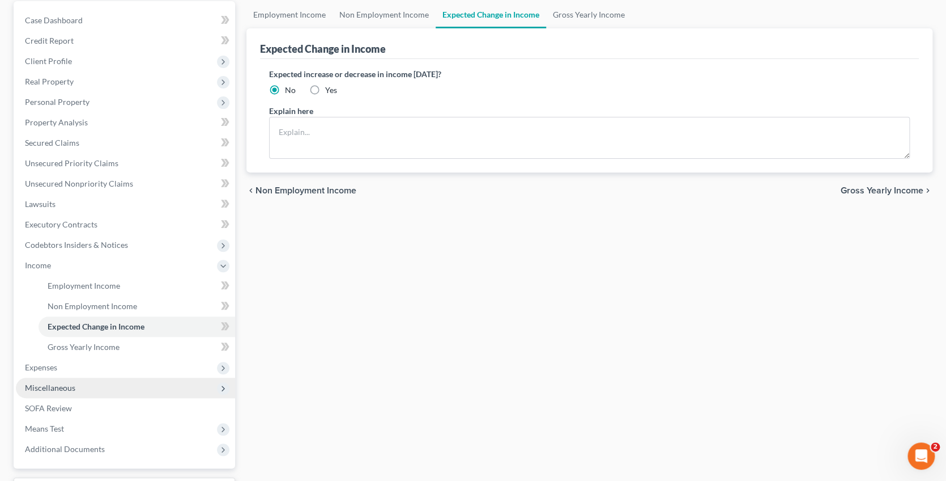
scroll to position [109, 0]
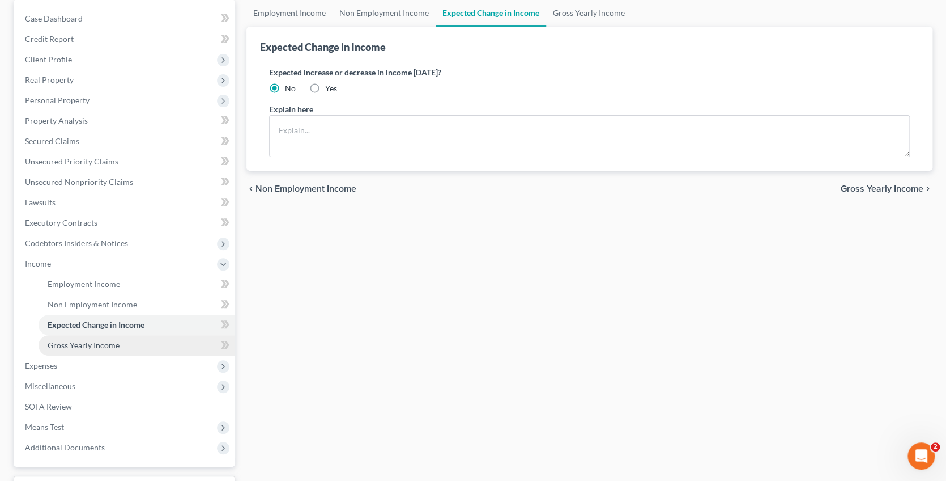
click at [131, 336] on link "Gross Yearly Income" at bounding box center [137, 345] width 197 height 20
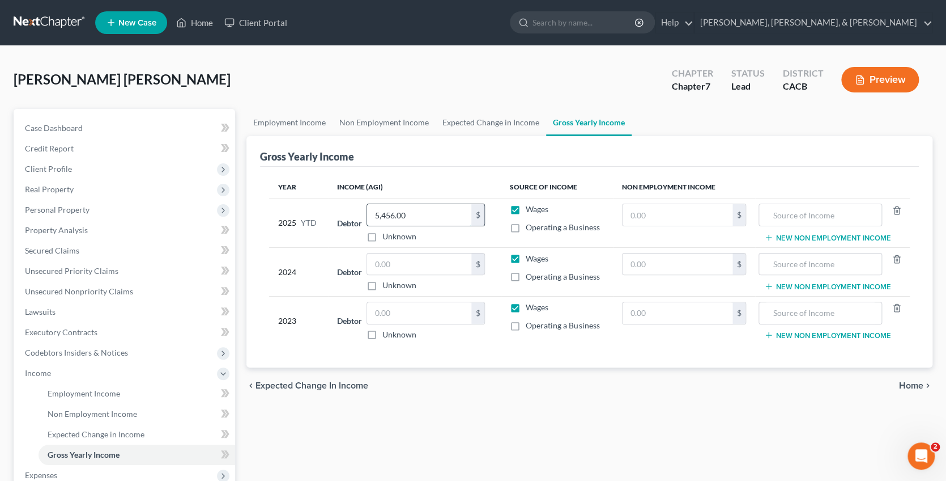
click at [443, 211] on input "5,456.00" at bounding box center [419, 215] width 104 height 22
type input "8,936"
click at [460, 233] on div "Unknown" at bounding box center [426, 236] width 119 height 11
click at [434, 262] on input "text" at bounding box center [419, 264] width 104 height 22
